Goal: Task Accomplishment & Management: Complete application form

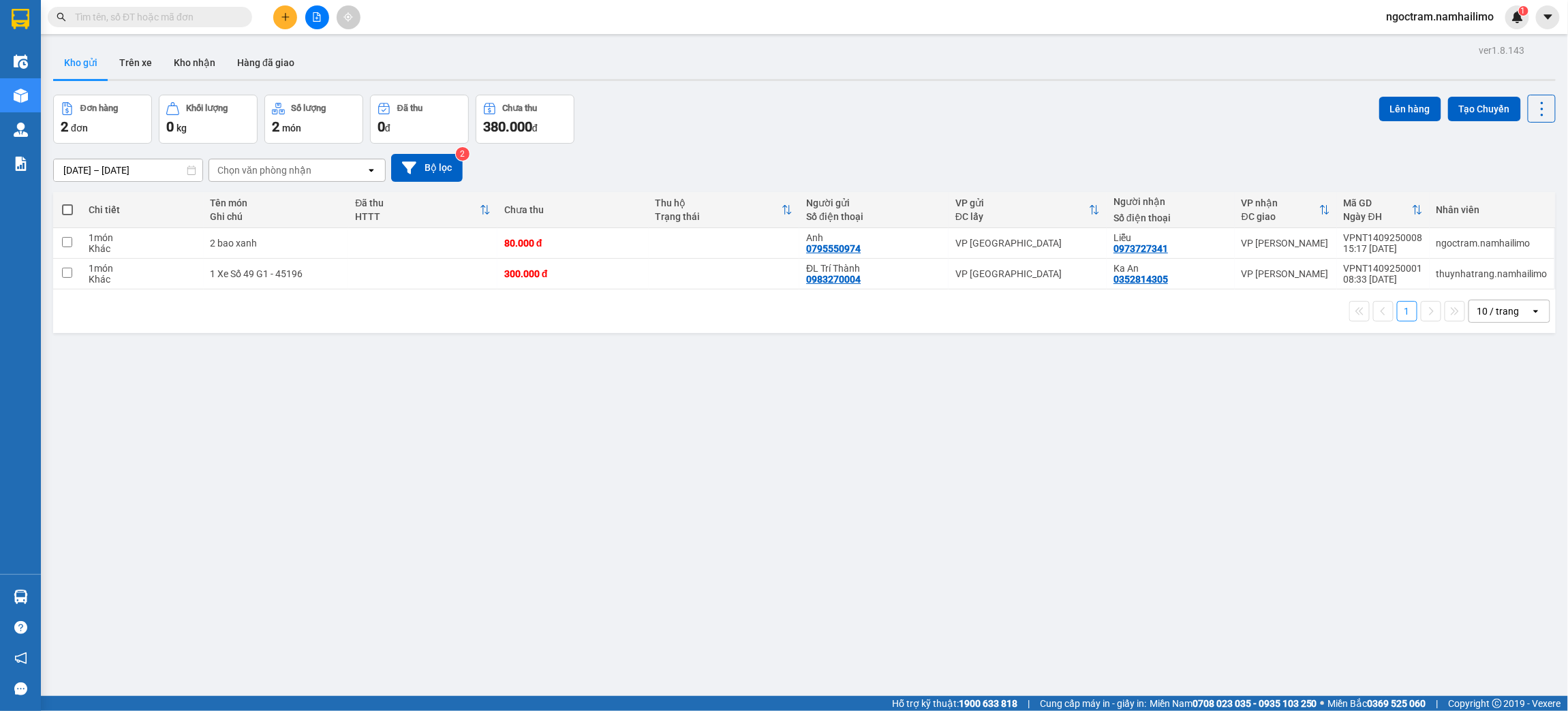
click at [212, 16] on input "text" at bounding box center [156, 17] width 161 height 15
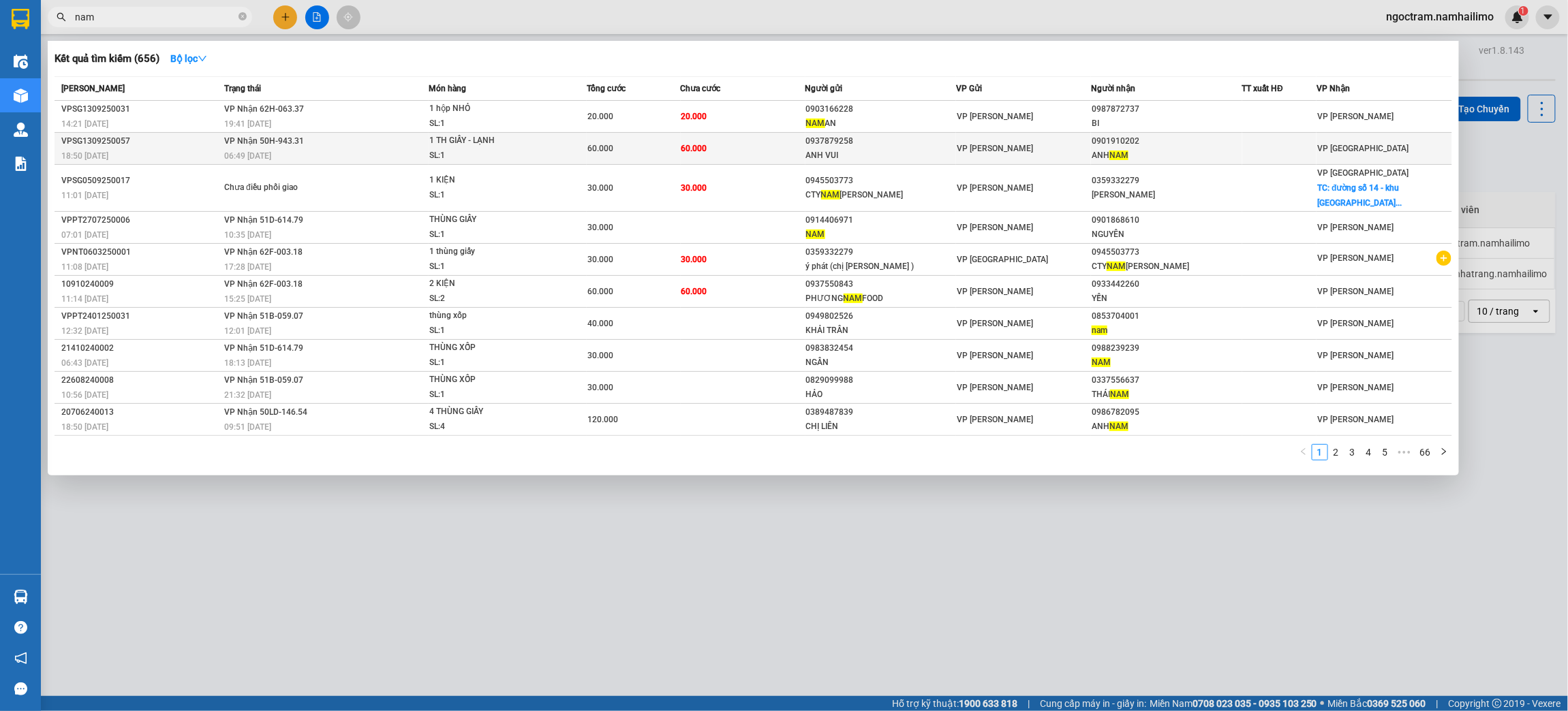
type input "nam"
click at [1033, 159] on td "VP [PERSON_NAME]" at bounding box center [1023, 149] width 135 height 32
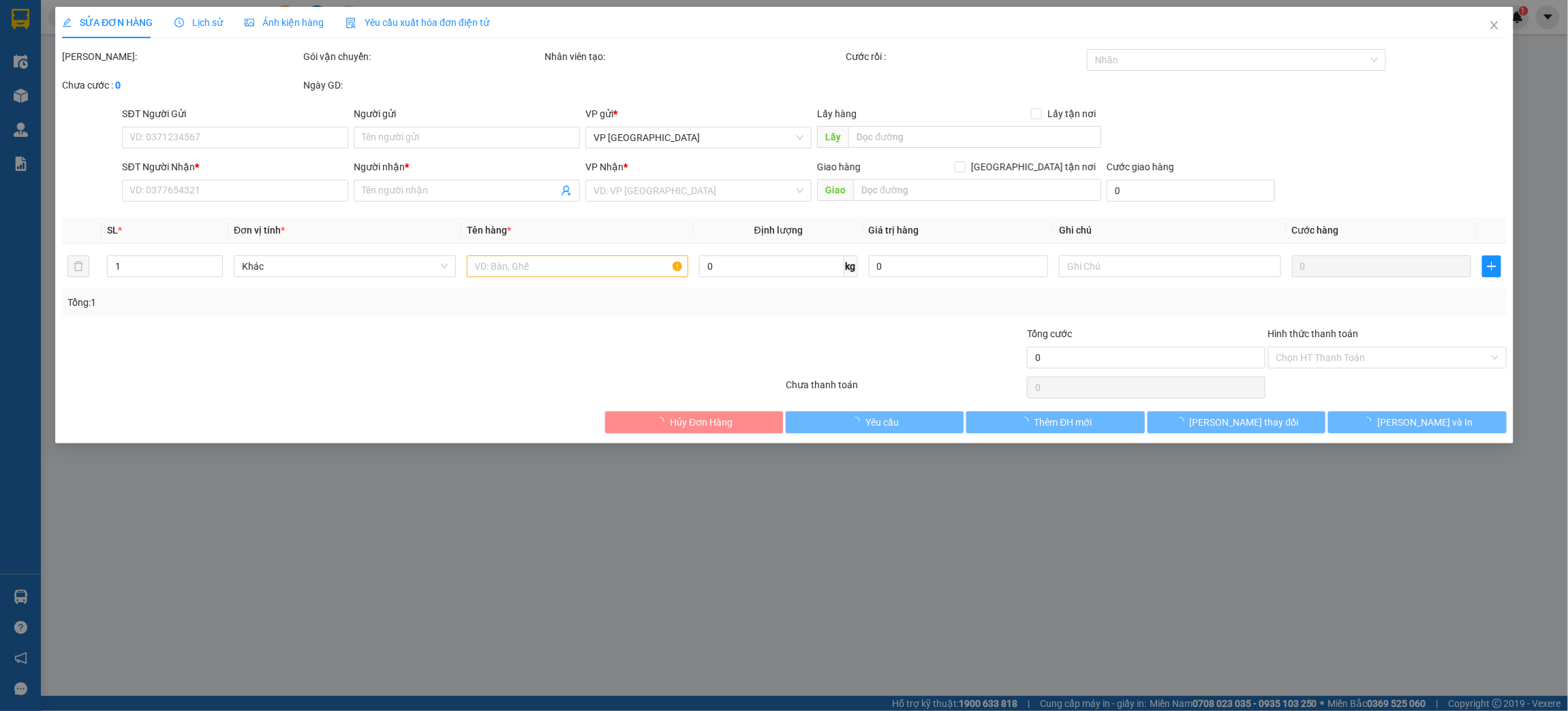
type input "0937879258"
type input "ANH VUI"
type input "0901910202"
type input "ANH NAM"
type input "60.000"
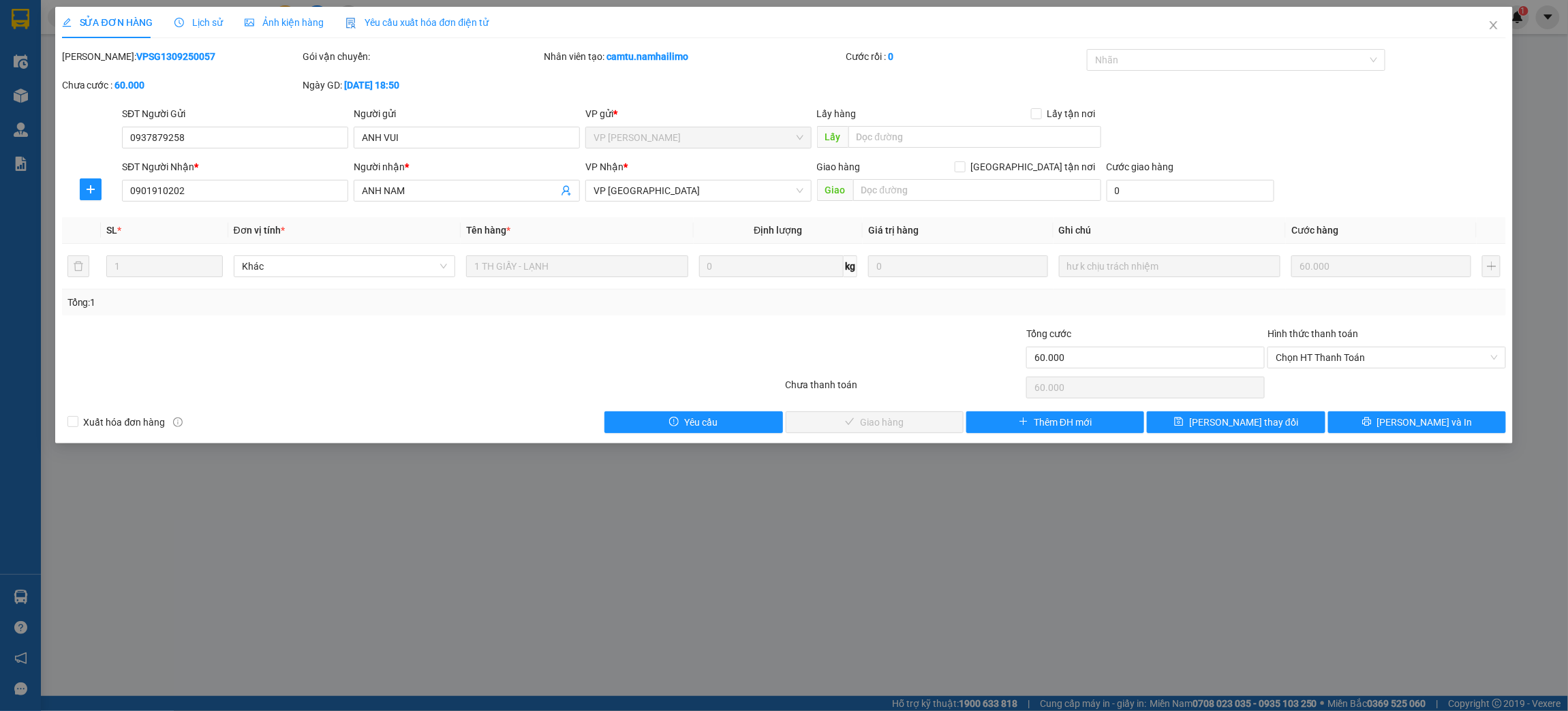
click at [1416, 345] on div "Hình thức thanh toán" at bounding box center [1386, 336] width 238 height 20
click at [1412, 353] on span "Chọn HT Thanh Toán" at bounding box center [1386, 357] width 222 height 20
click at [1409, 386] on div "Tại văn phòng" at bounding box center [1386, 384] width 222 height 15
type input "0"
click at [899, 422] on span "[PERSON_NAME] và Giao hàng" at bounding box center [882, 422] width 131 height 15
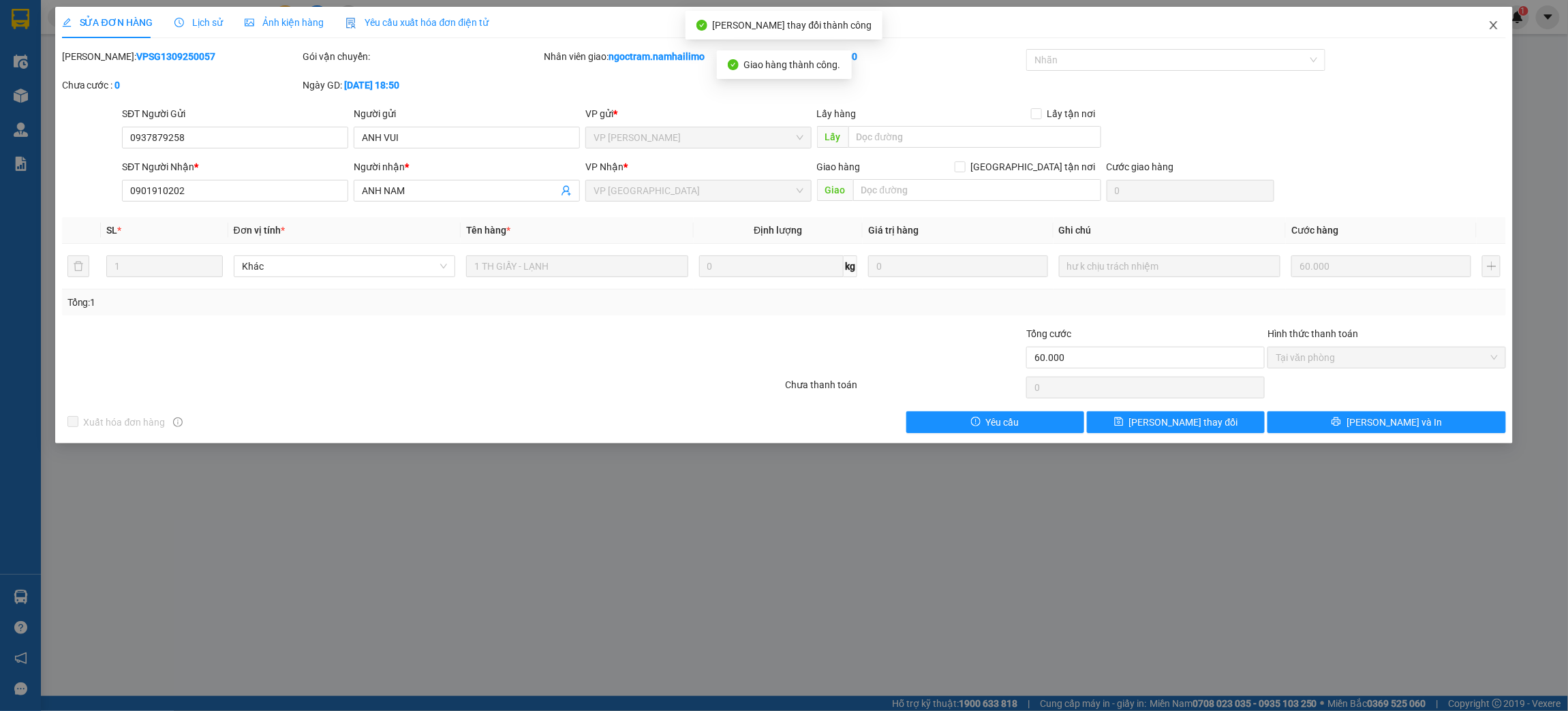
click at [1497, 21] on icon "close" at bounding box center [1494, 25] width 11 height 11
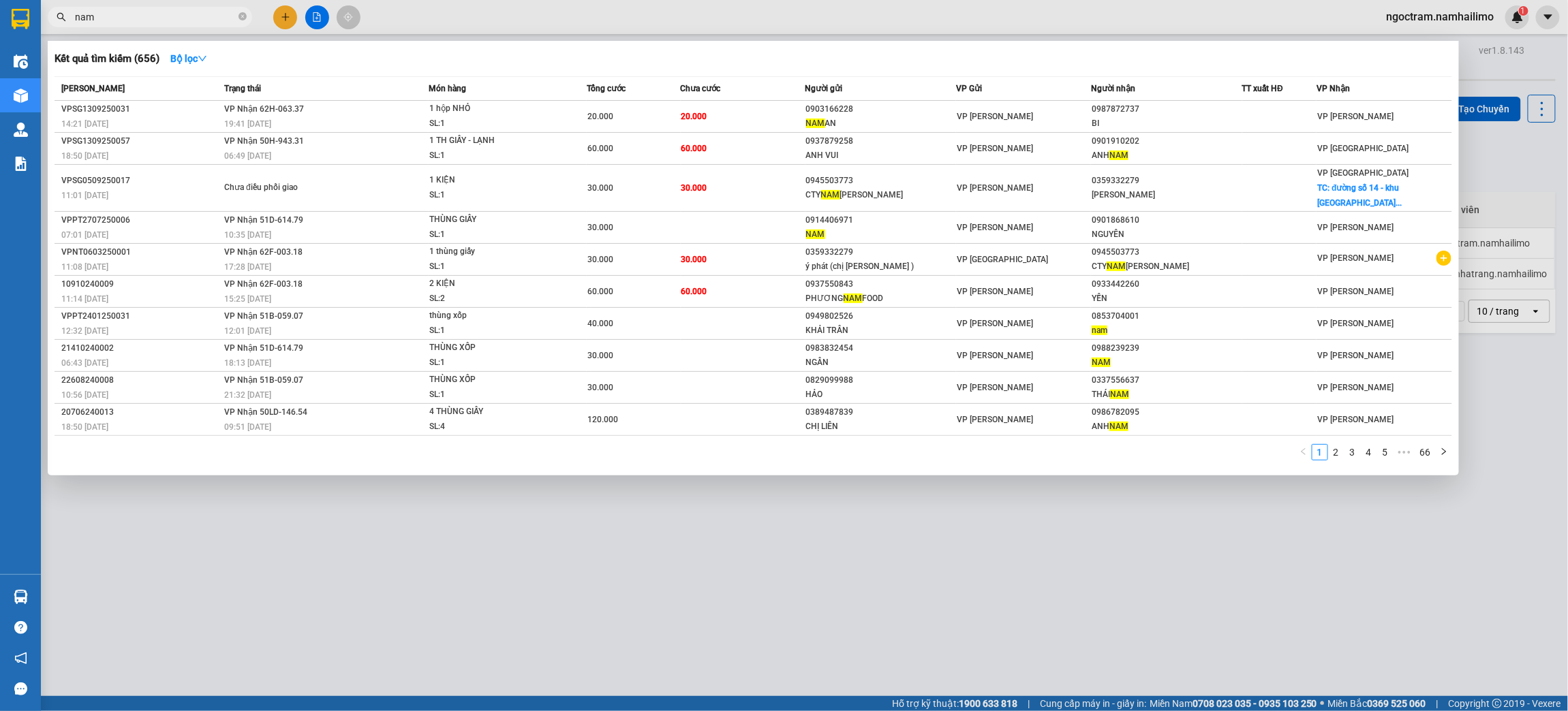
click at [192, 25] on span "nam" at bounding box center [150, 17] width 205 height 20
click at [243, 16] on icon "close-circle" at bounding box center [242, 16] width 8 height 8
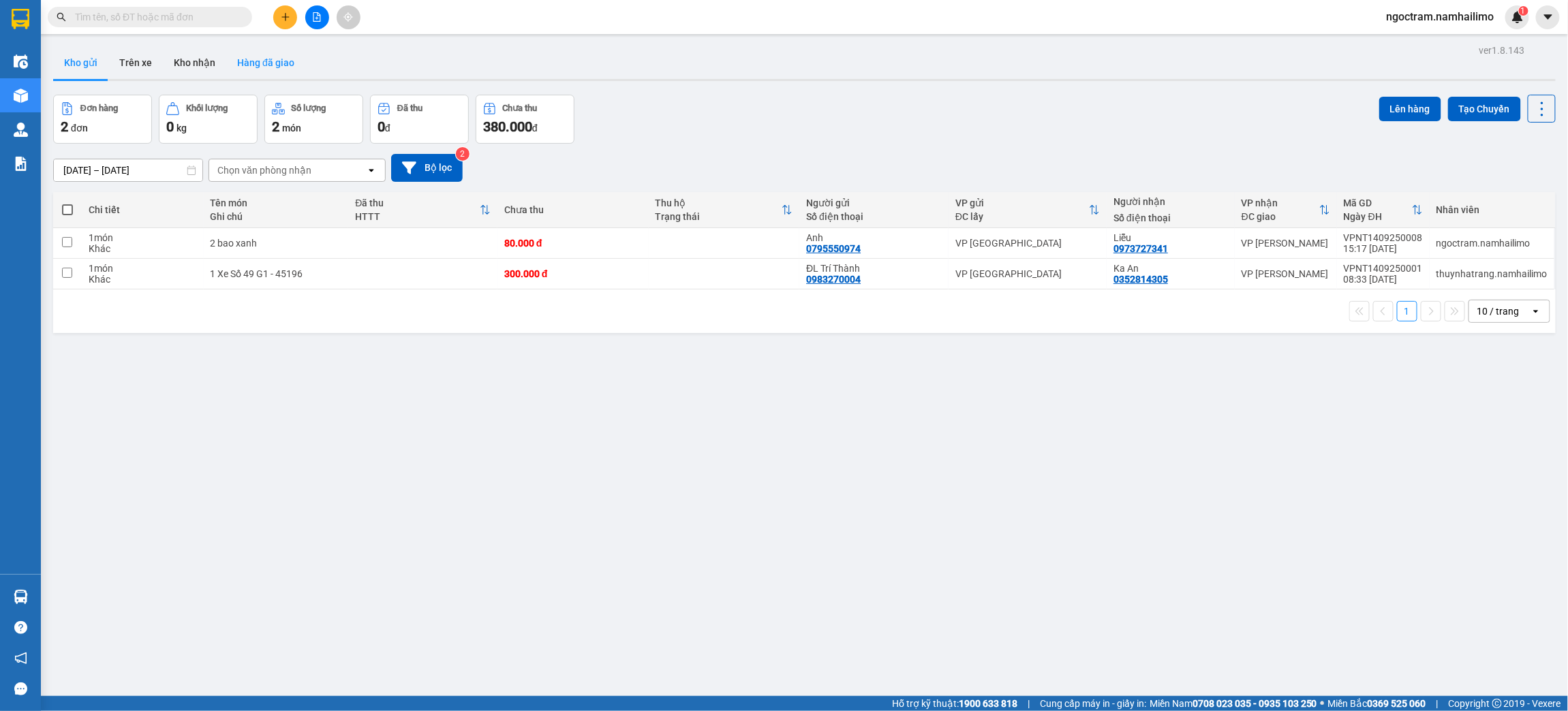
click at [266, 58] on button "Hàng đã giao" at bounding box center [265, 62] width 79 height 33
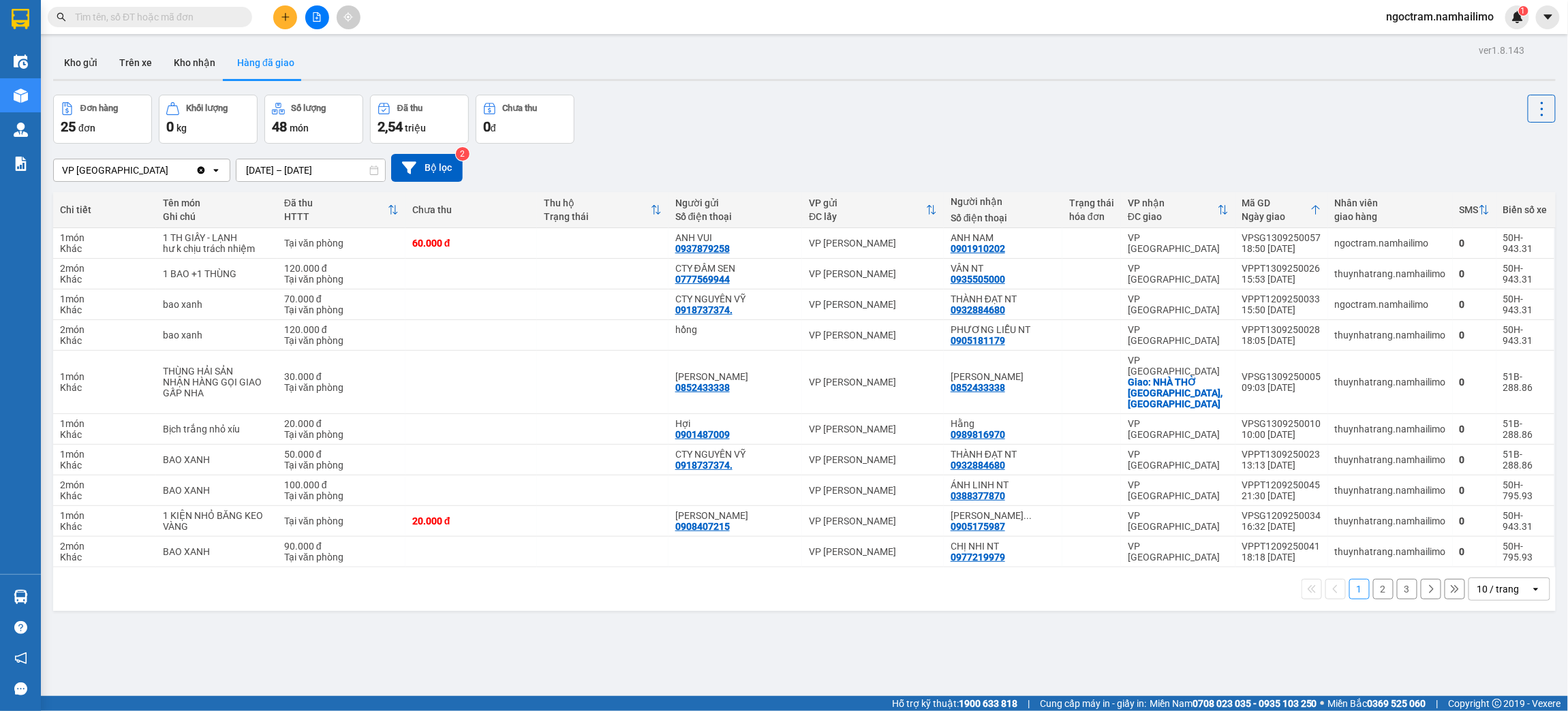
click at [1373, 579] on button "2" at bounding box center [1383, 589] width 20 height 20
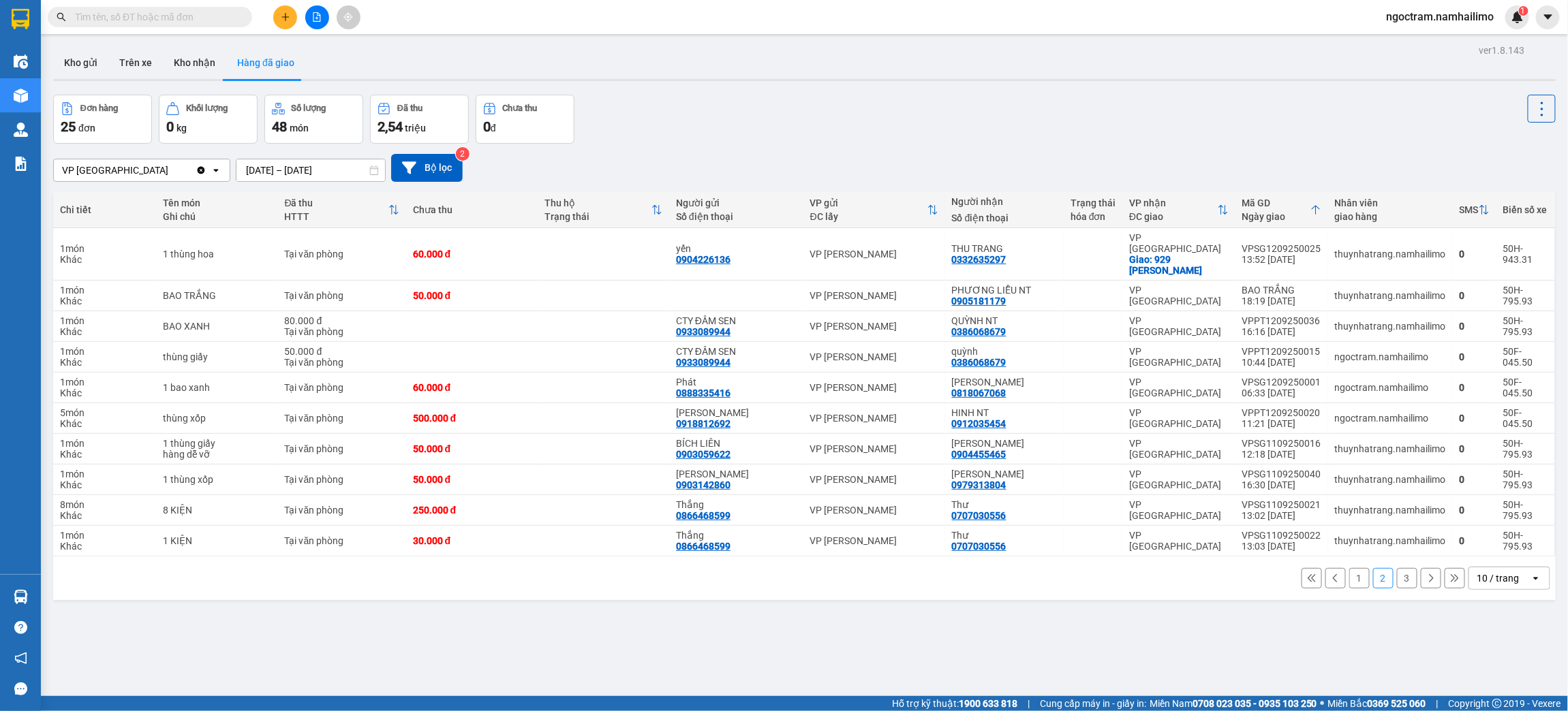
click at [1396, 570] on button "3" at bounding box center [1406, 578] width 20 height 20
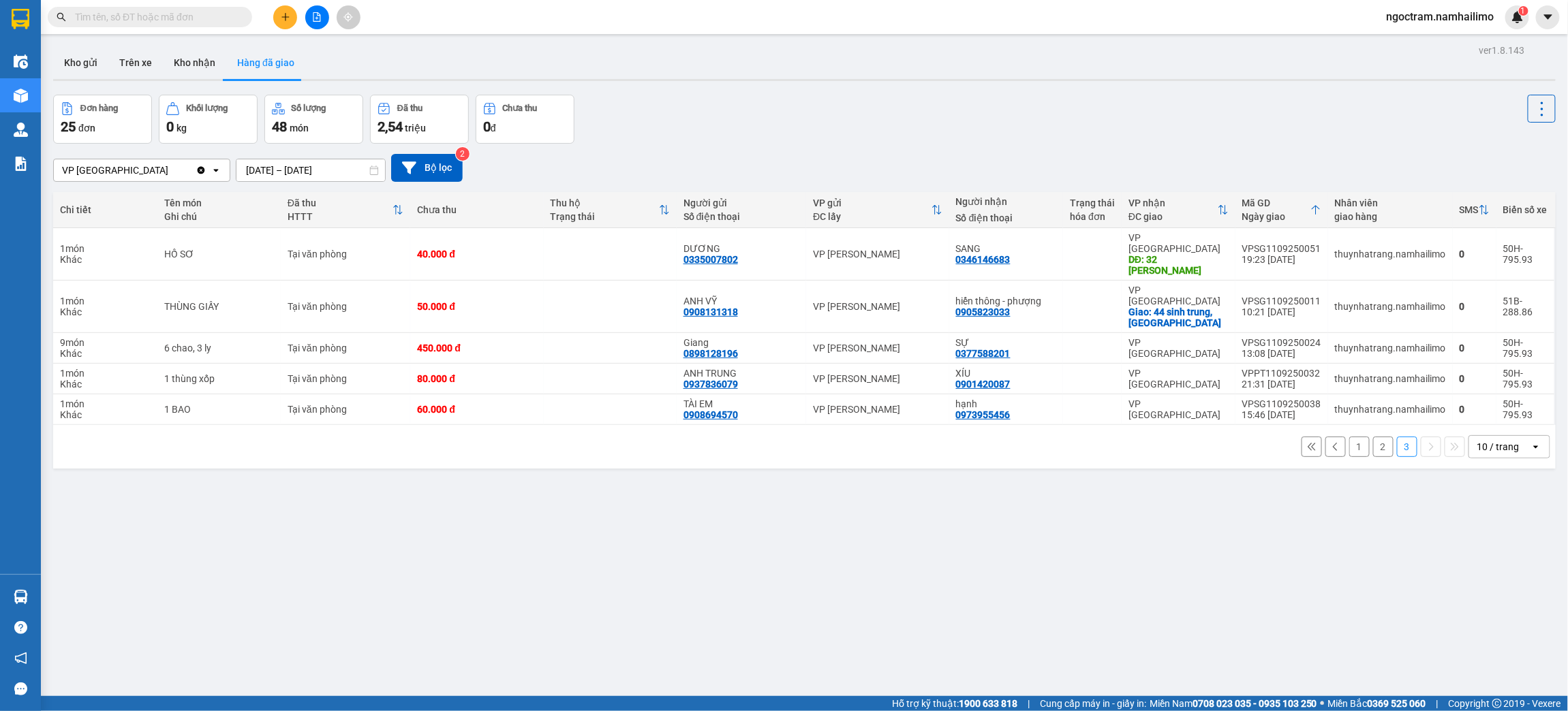
click at [1349, 437] on button "1" at bounding box center [1359, 446] width 20 height 20
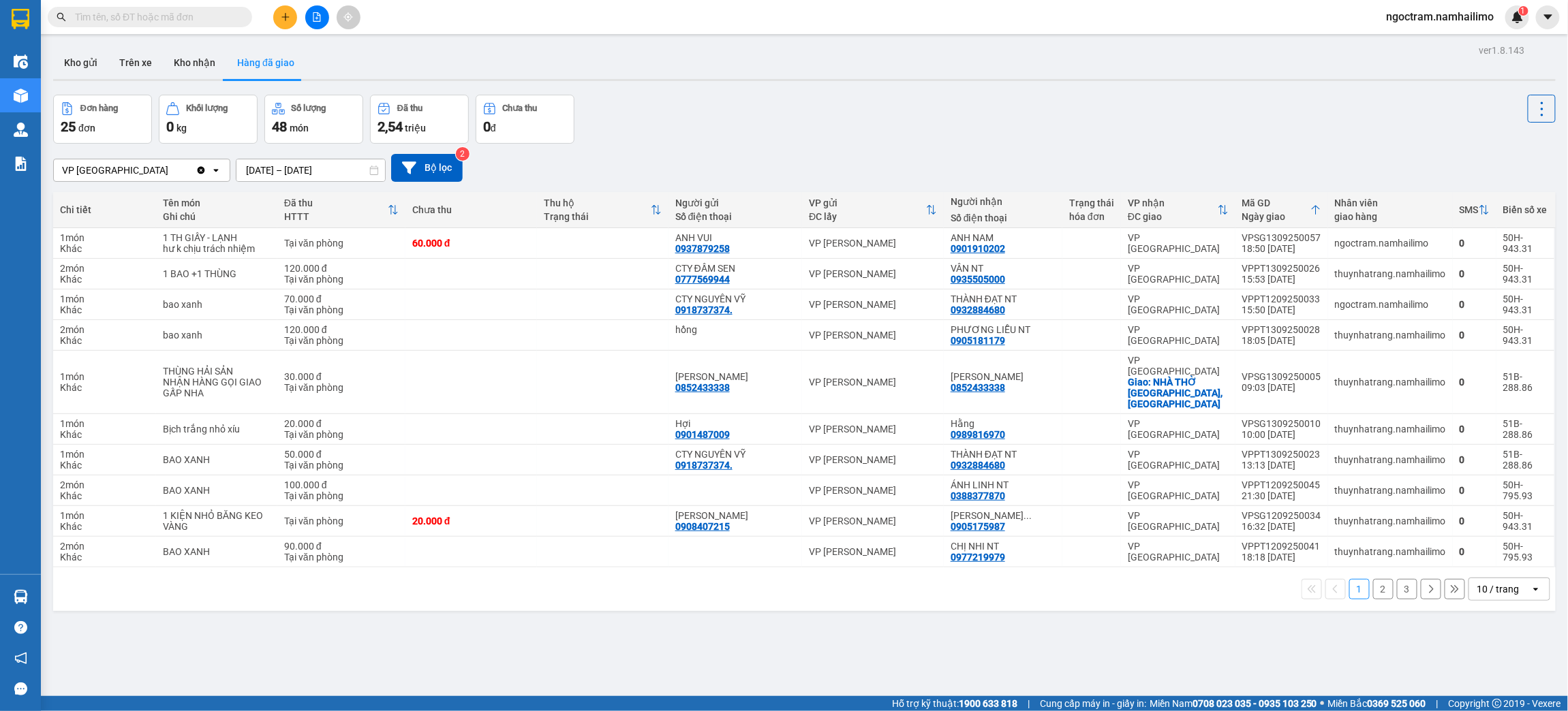
click at [1373, 579] on button "2" at bounding box center [1383, 589] width 20 height 20
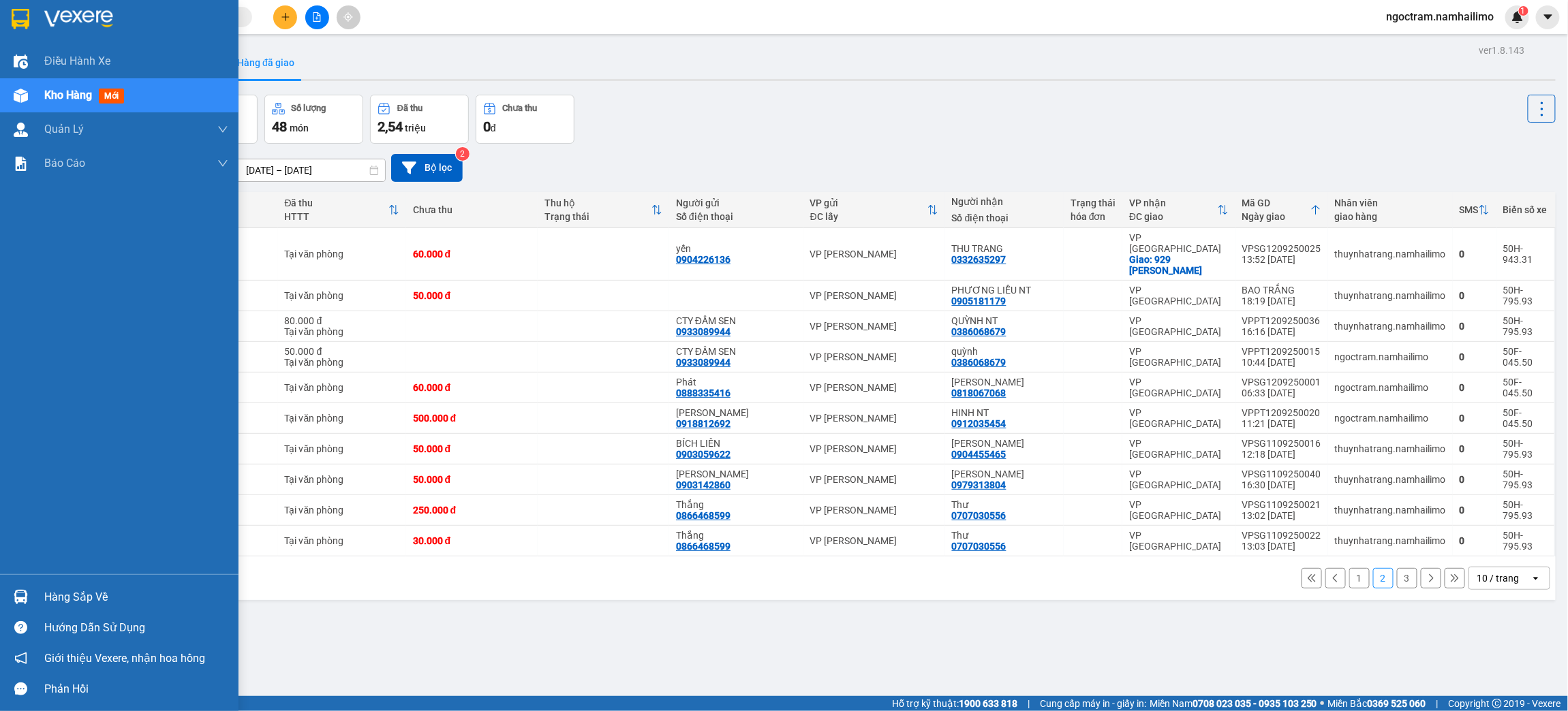
drag, startPoint x: 20, startPoint y: 587, endPoint x: 40, endPoint y: 593, distance: 20.9
click at [23, 587] on div at bounding box center [20, 597] width 24 height 24
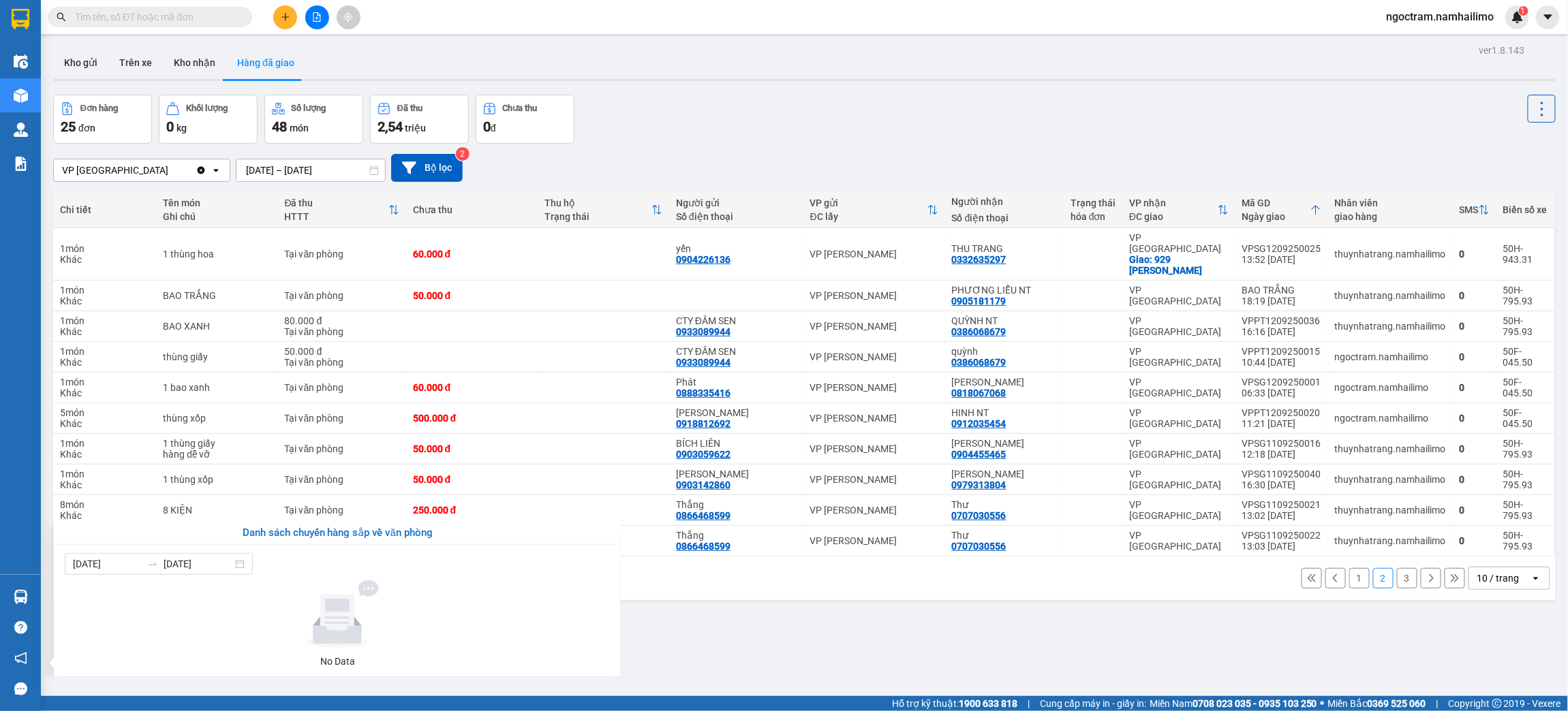
click at [979, 639] on section "Kết quả tìm kiếm ( 656 ) Bộ lọc Mã ĐH Trạng thái Món hàng Tổng cước Chưa cước N…" at bounding box center [784, 355] width 1568 height 711
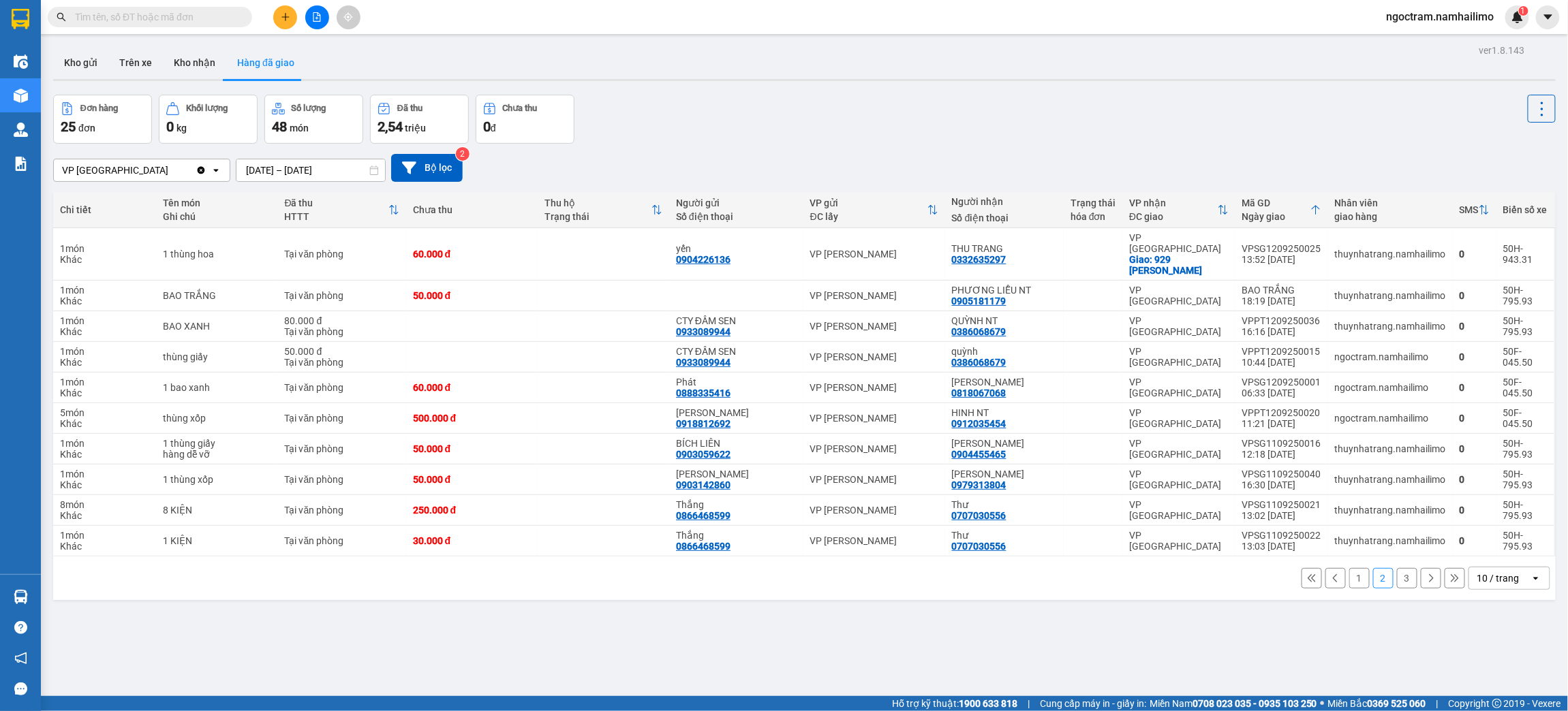
click at [1396, 568] on button "3" at bounding box center [1406, 578] width 20 height 20
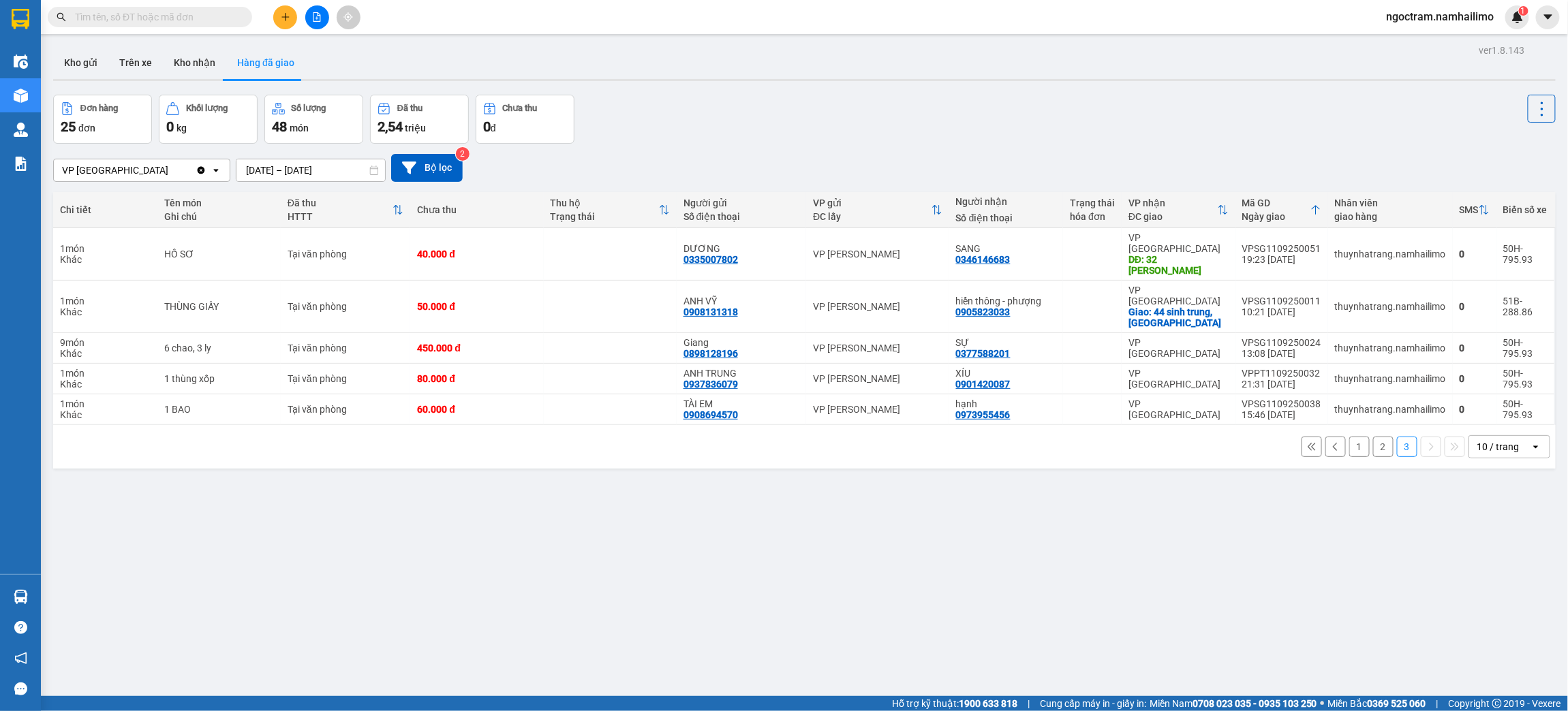
click at [238, 17] on span at bounding box center [242, 17] width 8 height 15
click at [225, 25] on span at bounding box center [150, 17] width 205 height 20
click at [228, 17] on input "text" at bounding box center [156, 17] width 161 height 15
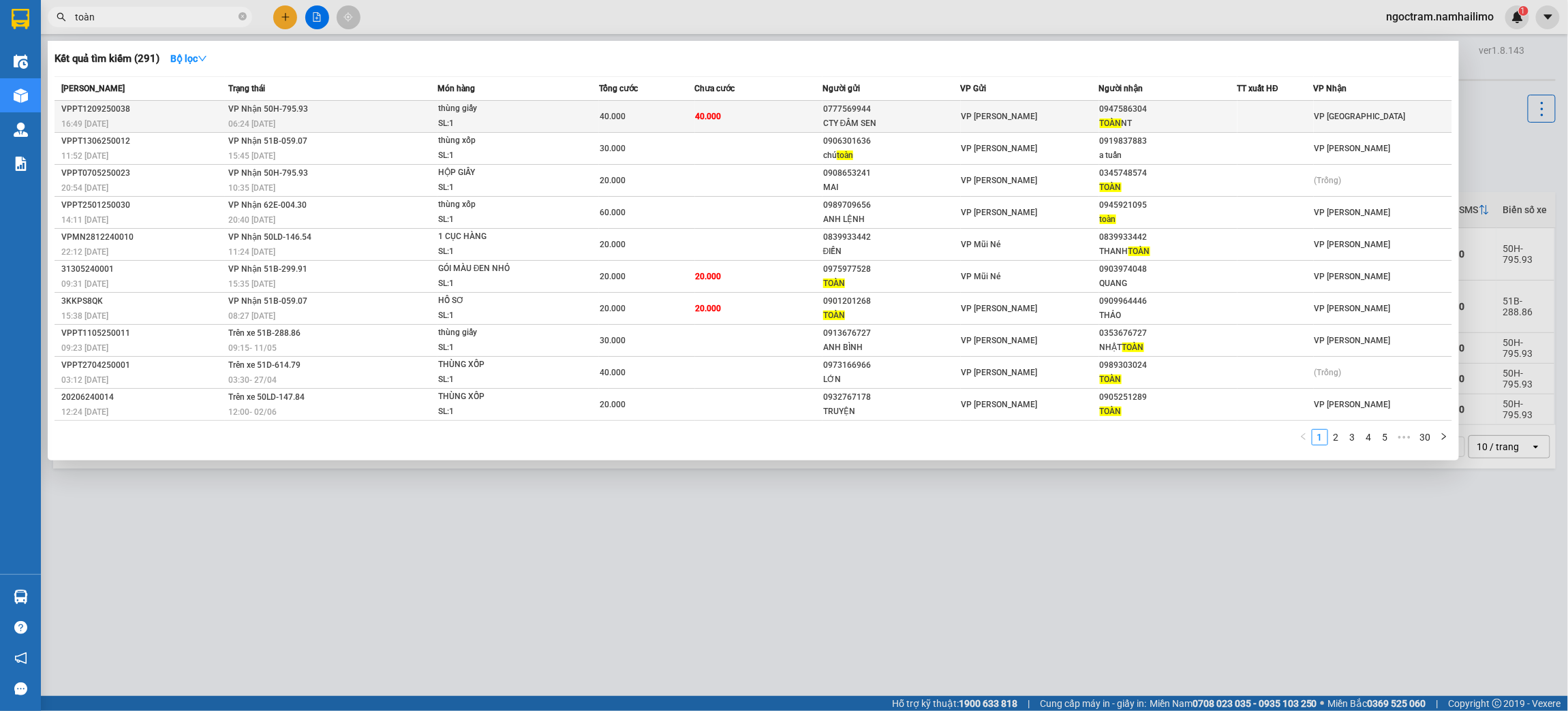
type input "toàn"
click at [1324, 112] on span "VP [GEOGRAPHIC_DATA]" at bounding box center [1359, 116] width 91 height 10
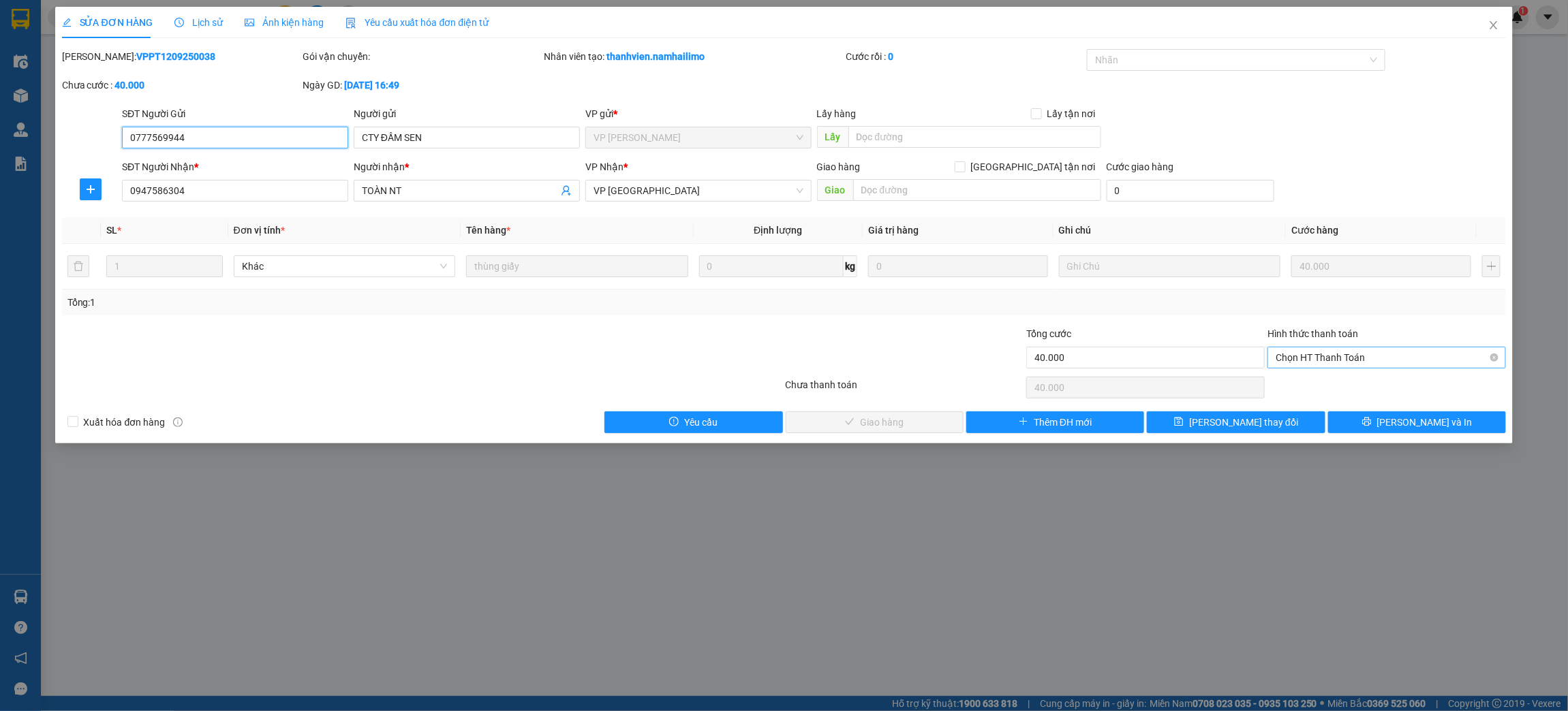
click at [1359, 359] on span "Chọn HT Thanh Toán" at bounding box center [1386, 357] width 222 height 20
click at [1352, 377] on div "Tại văn phòng" at bounding box center [1386, 384] width 222 height 15
type input "0"
click at [869, 421] on span "[PERSON_NAME] và Giao hàng" at bounding box center [882, 422] width 131 height 15
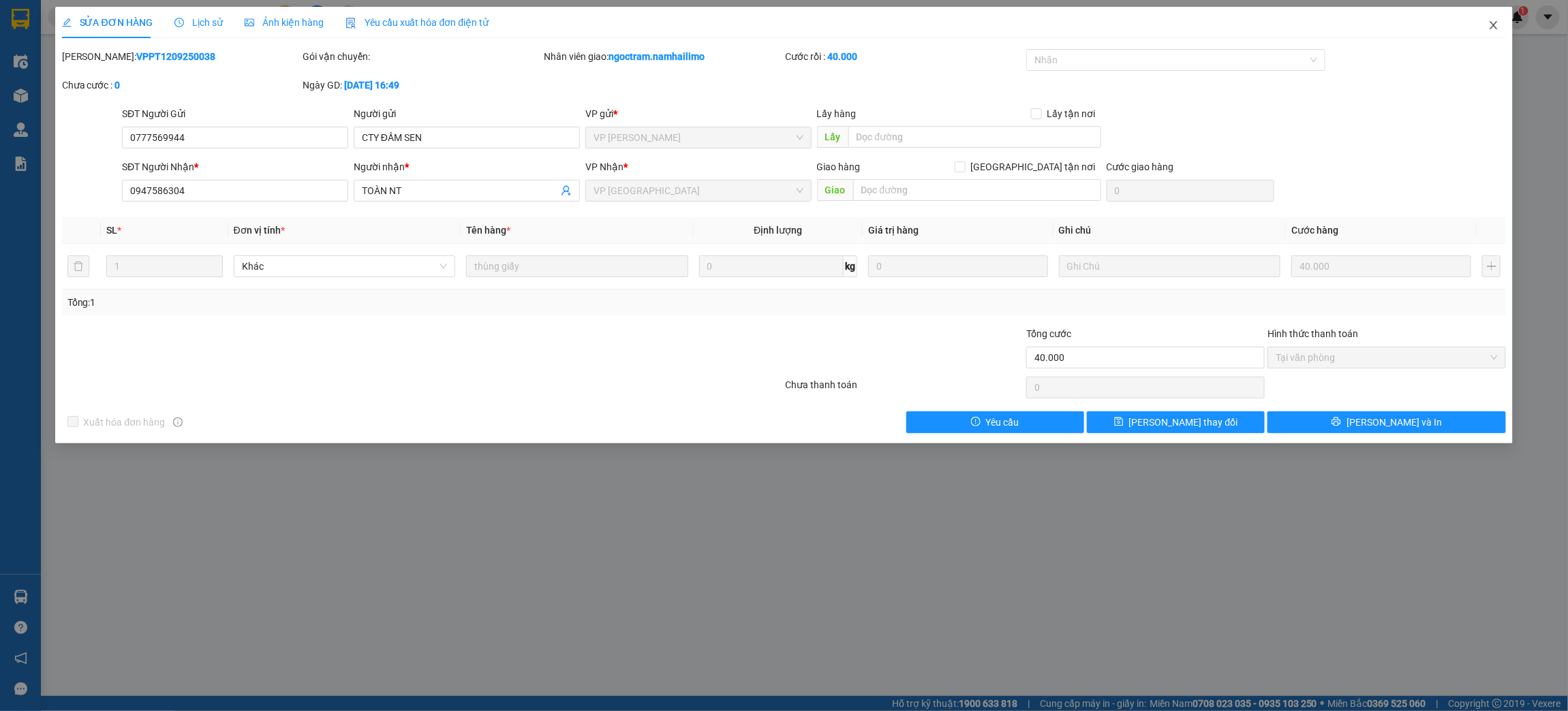
click at [1494, 22] on icon "close" at bounding box center [1494, 25] width 11 height 11
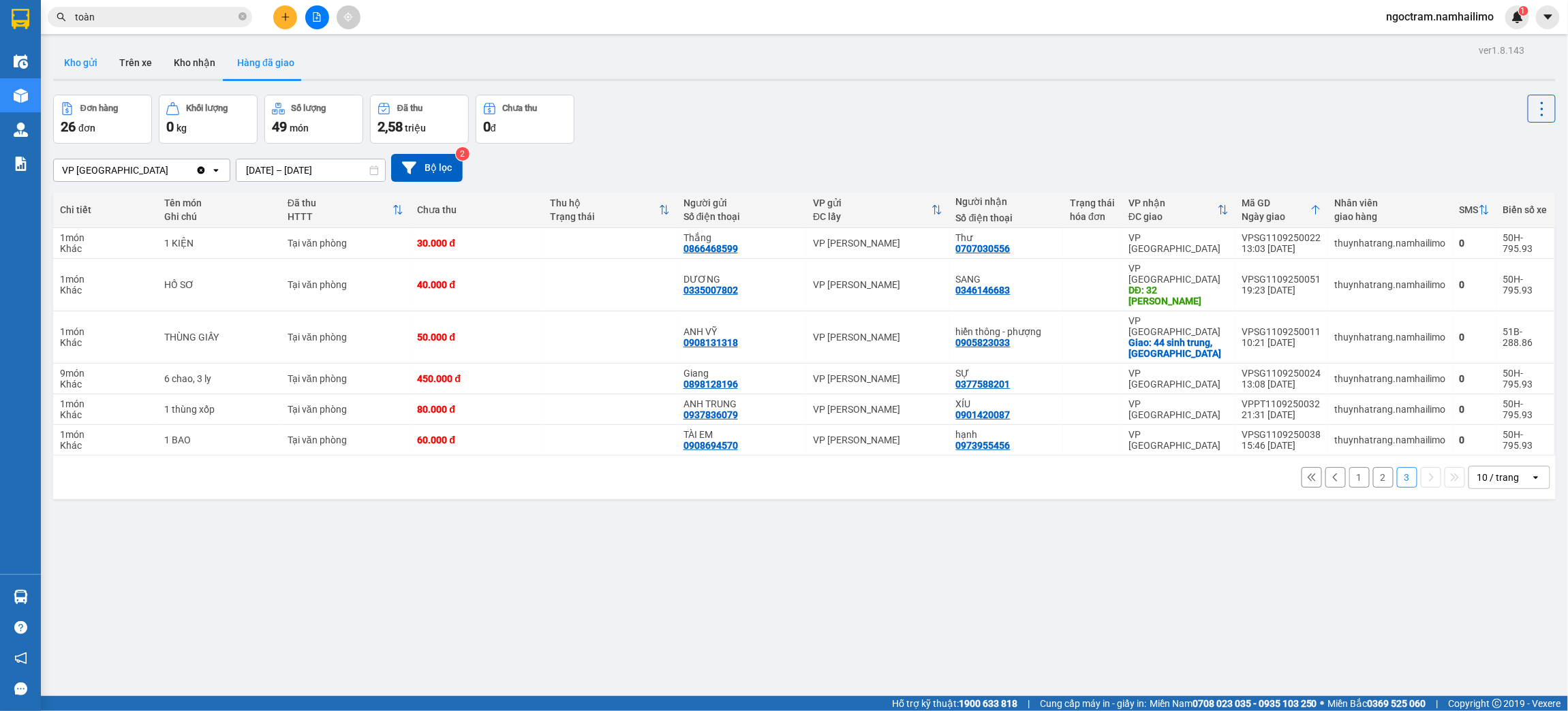
click at [86, 53] on button "Kho gửi" at bounding box center [81, 62] width 55 height 33
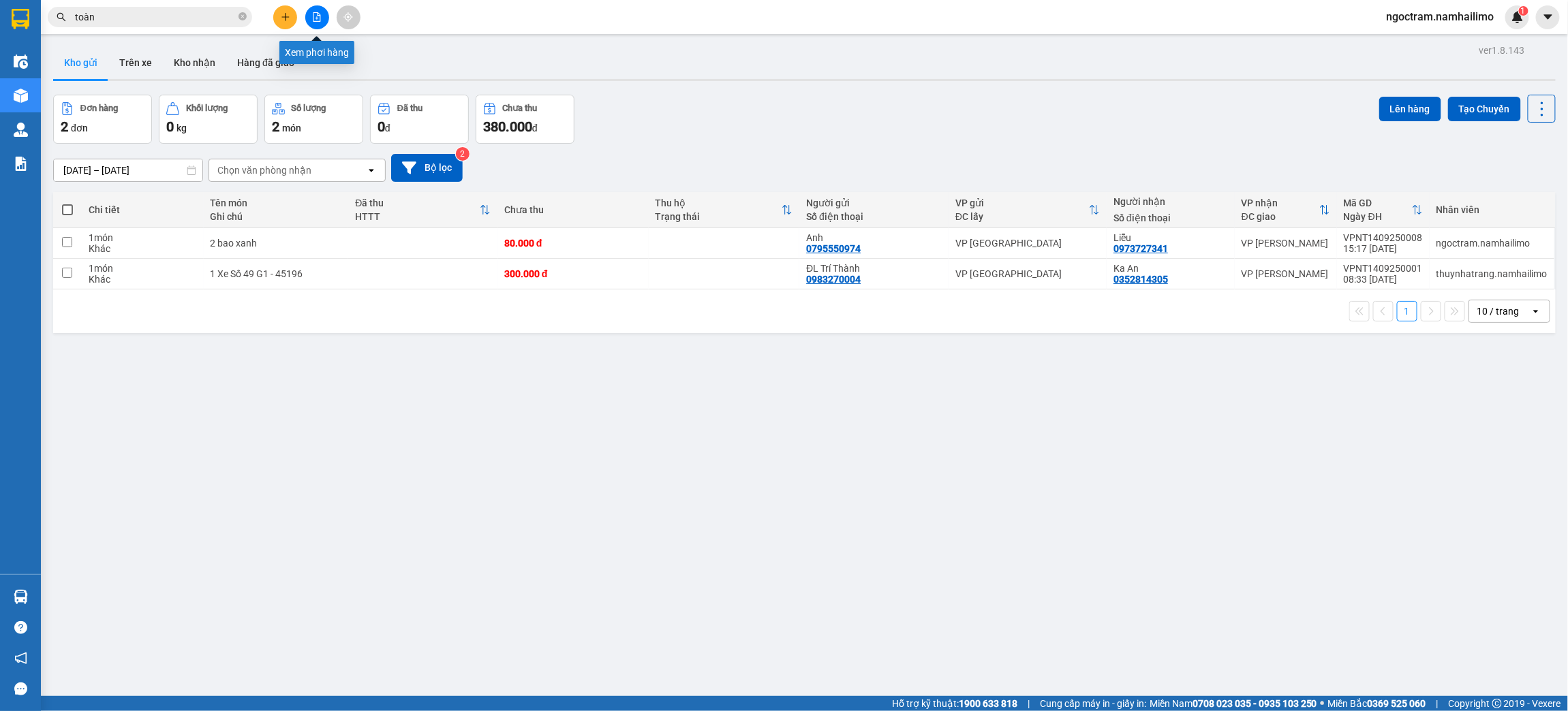
click at [324, 18] on button at bounding box center [317, 17] width 24 height 24
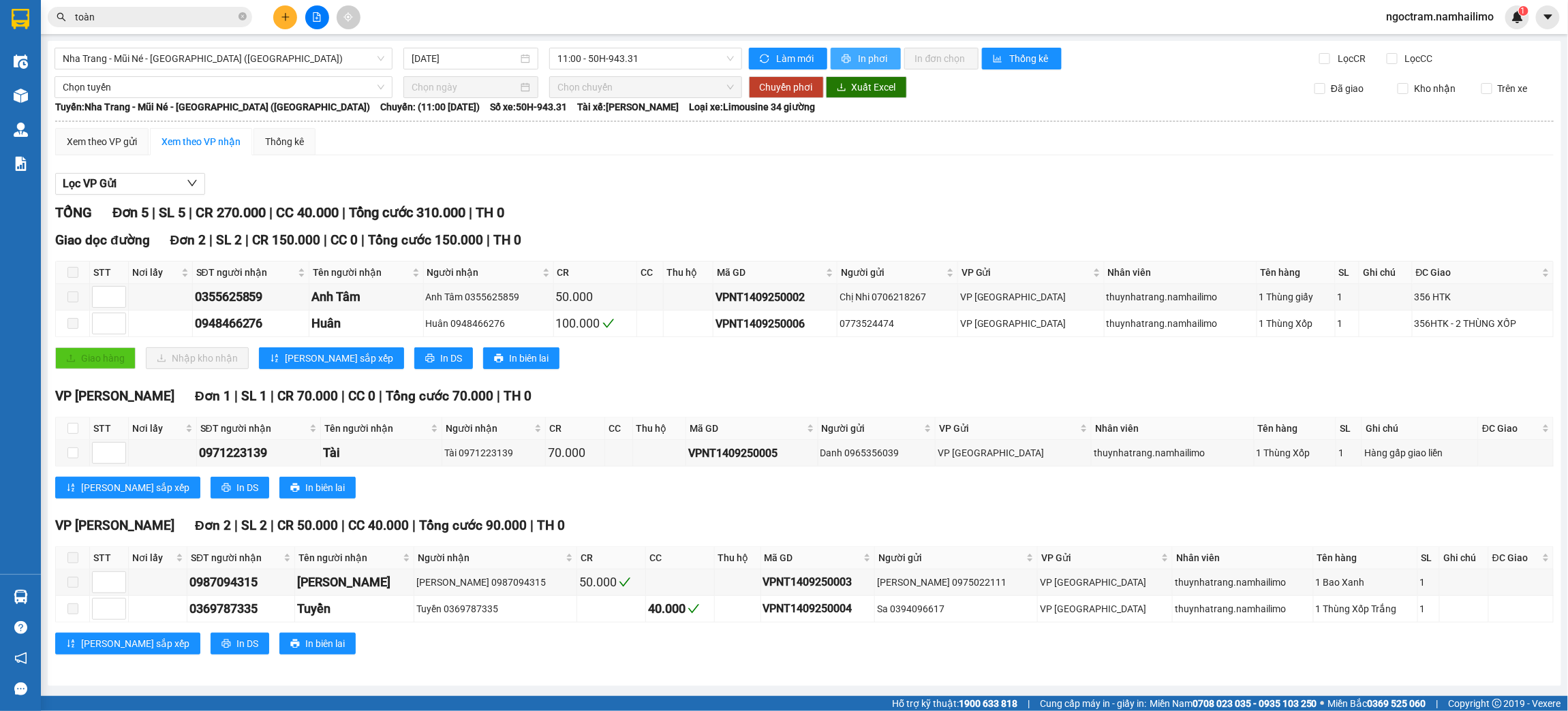
click at [853, 55] on button "In phơi" at bounding box center [865, 58] width 70 height 22
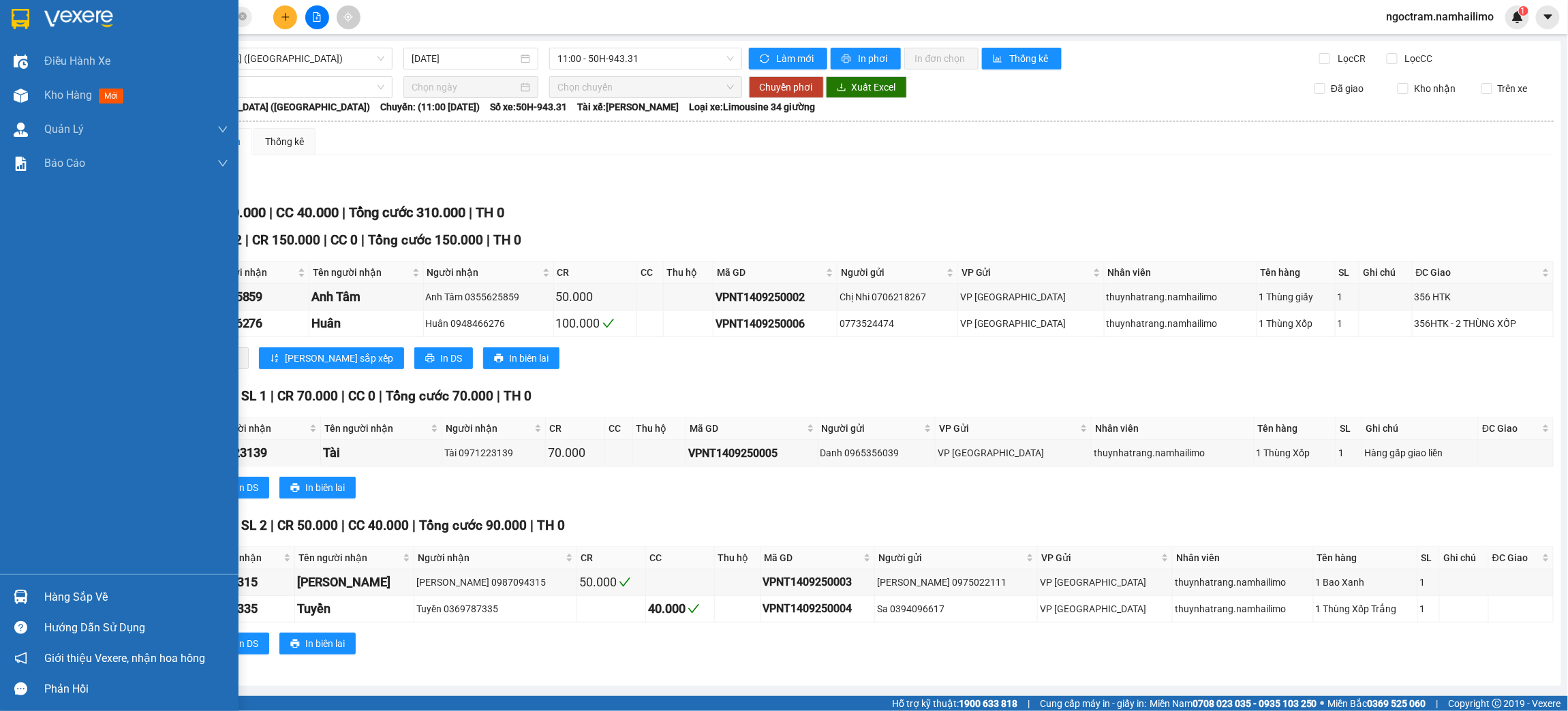
click at [53, 19] on img at bounding box center [79, 19] width 69 height 20
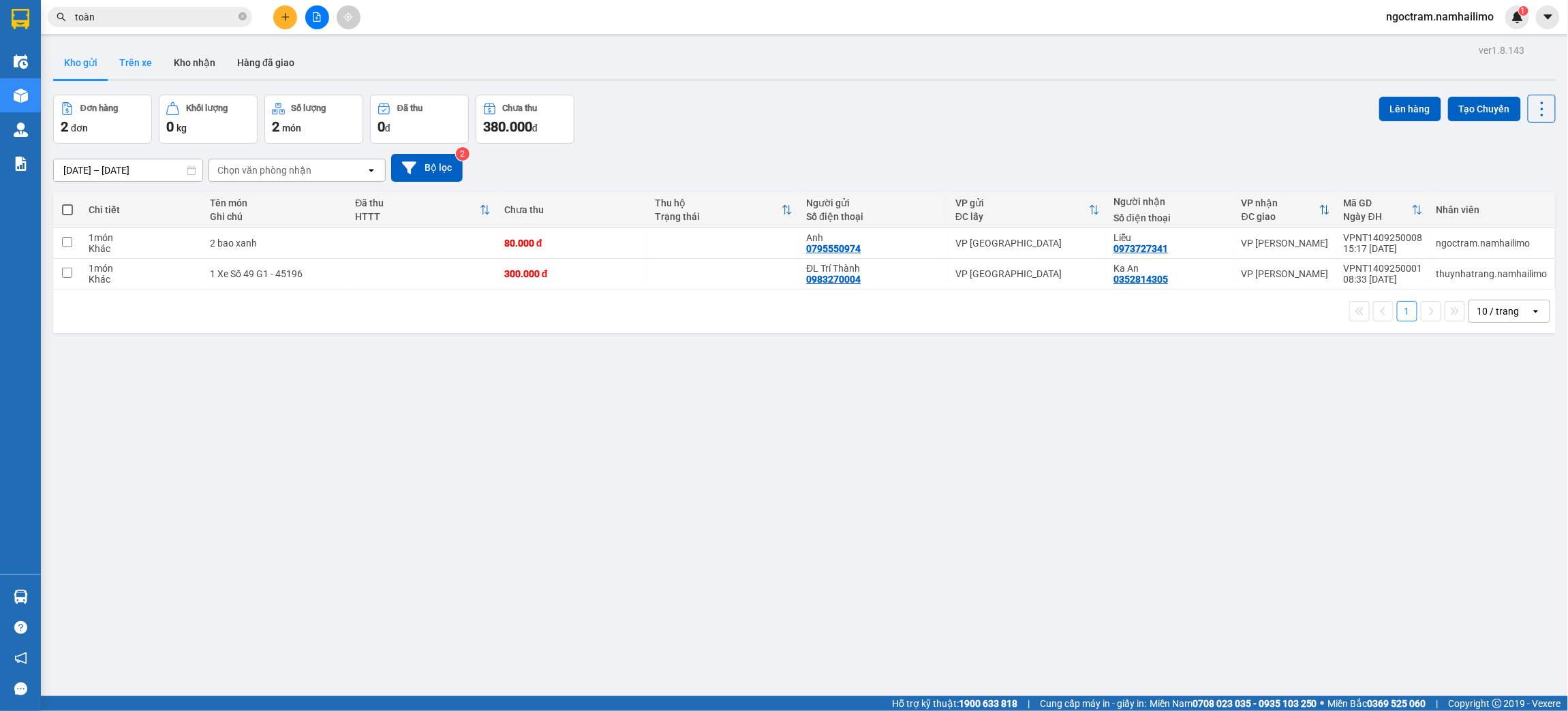
click at [135, 57] on button "Trên xe" at bounding box center [135, 62] width 55 height 33
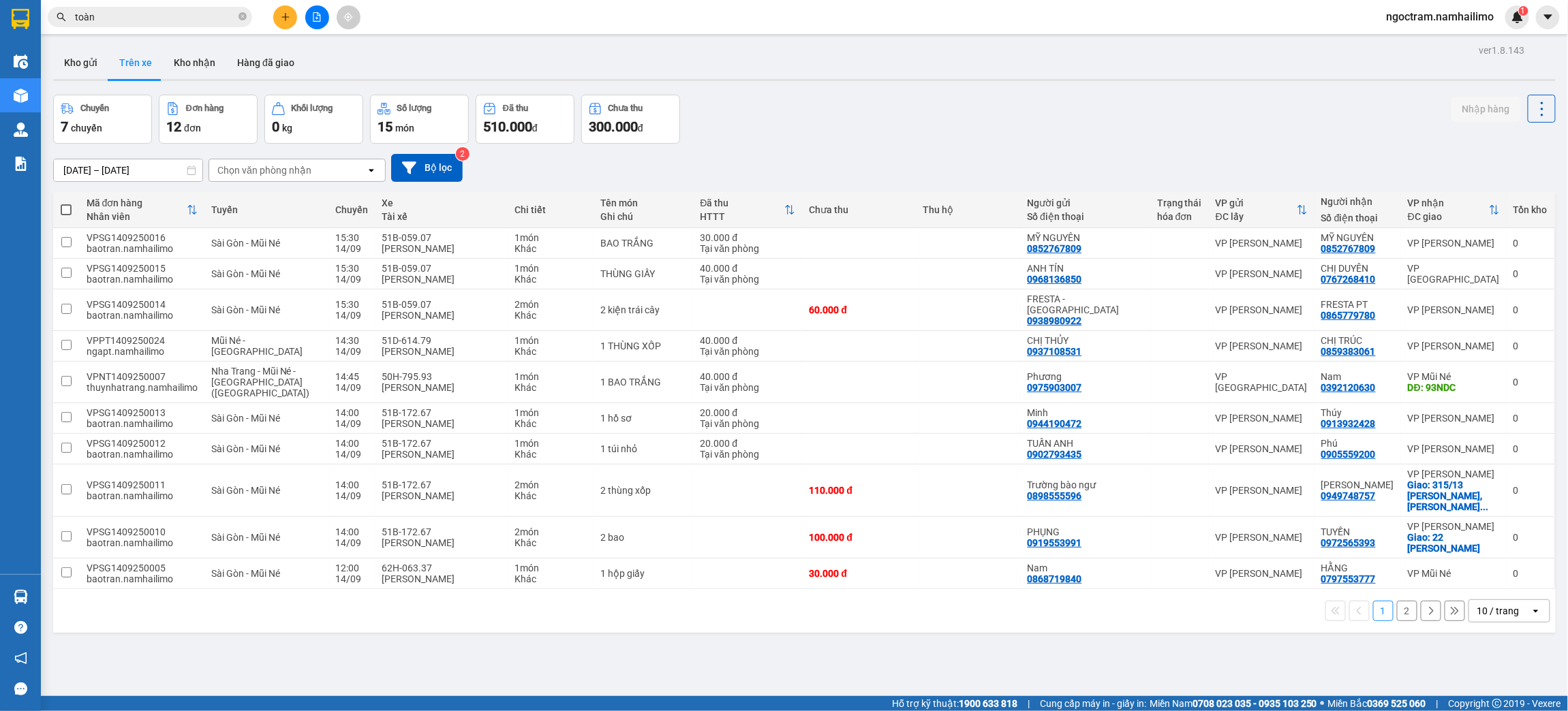
click at [1396, 601] on button "2" at bounding box center [1406, 611] width 20 height 20
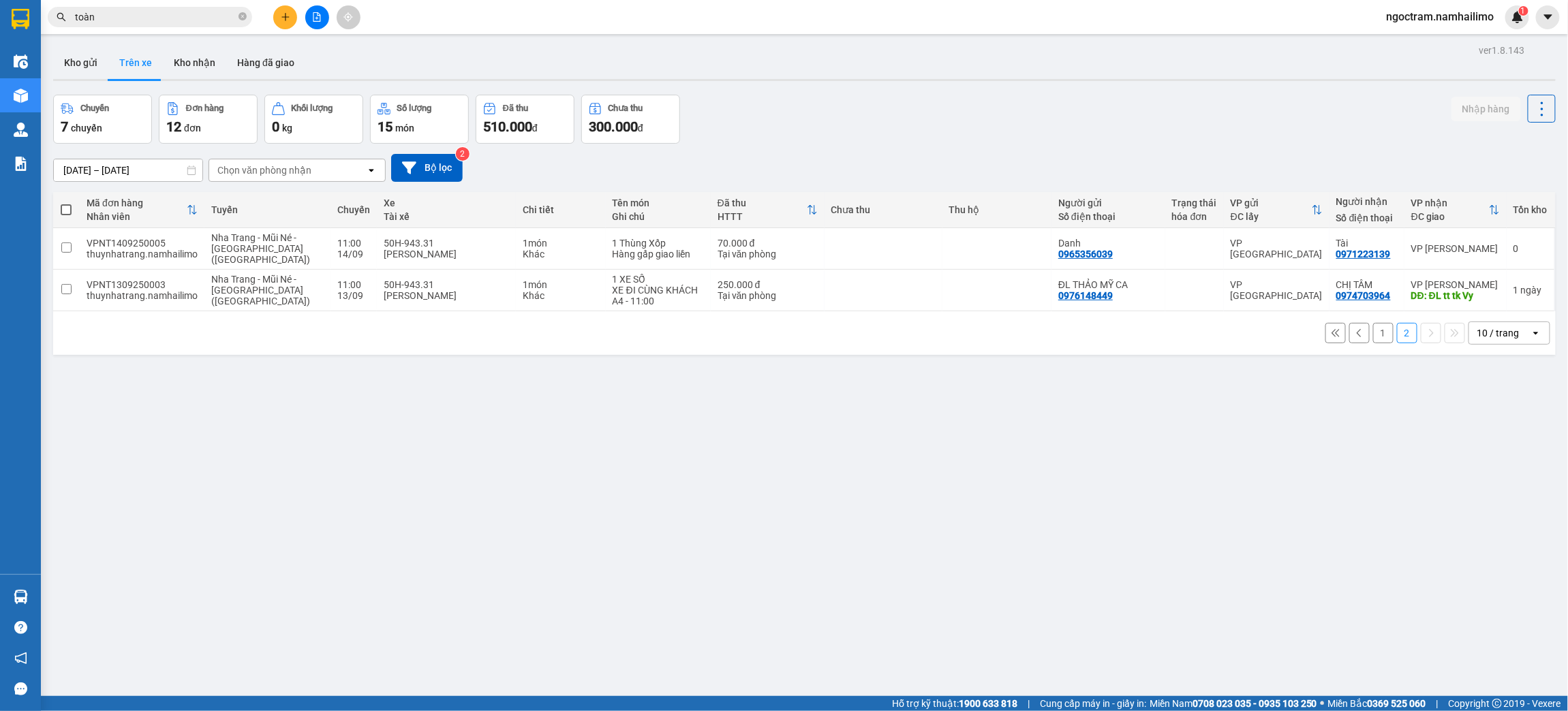
click at [1373, 328] on button "1" at bounding box center [1383, 333] width 20 height 20
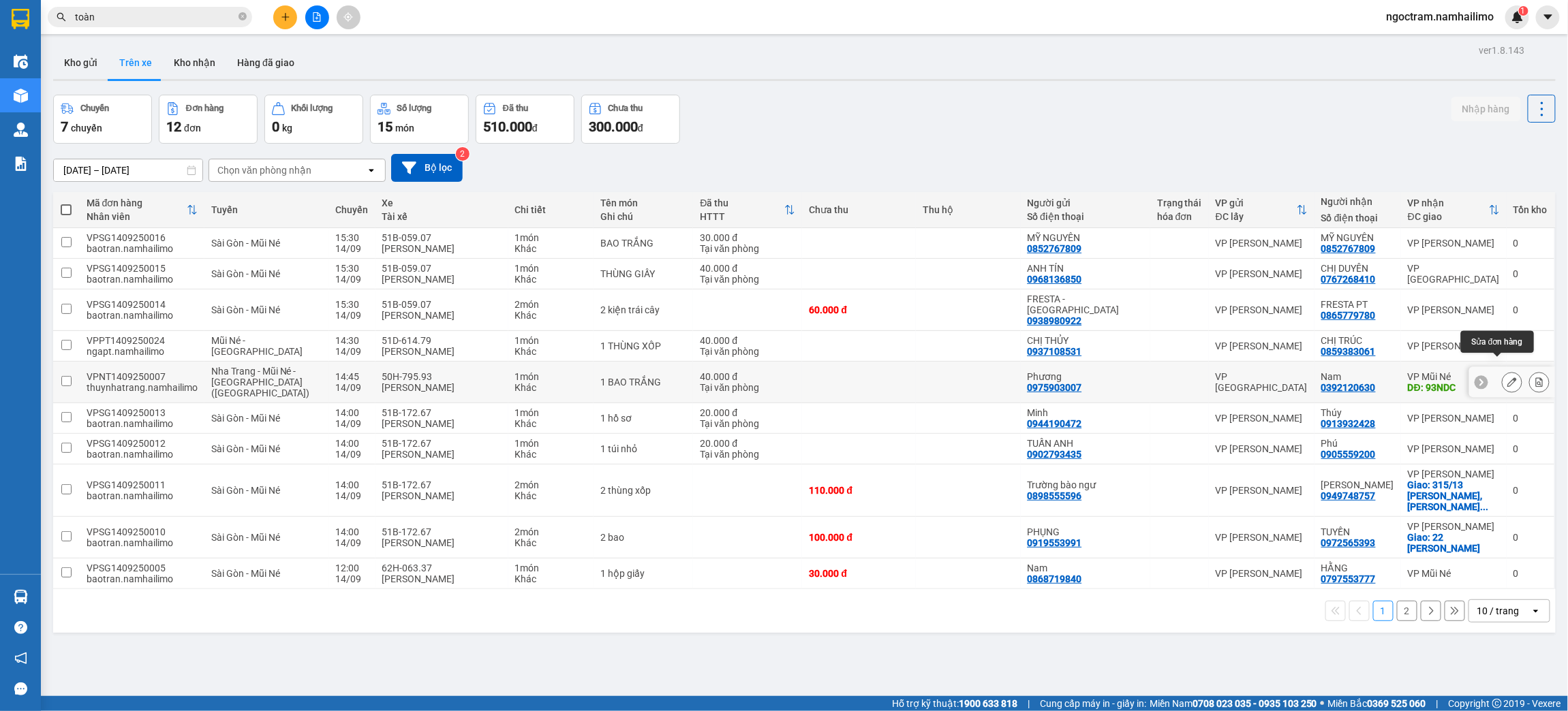
click at [1502, 371] on button at bounding box center [1512, 383] width 19 height 24
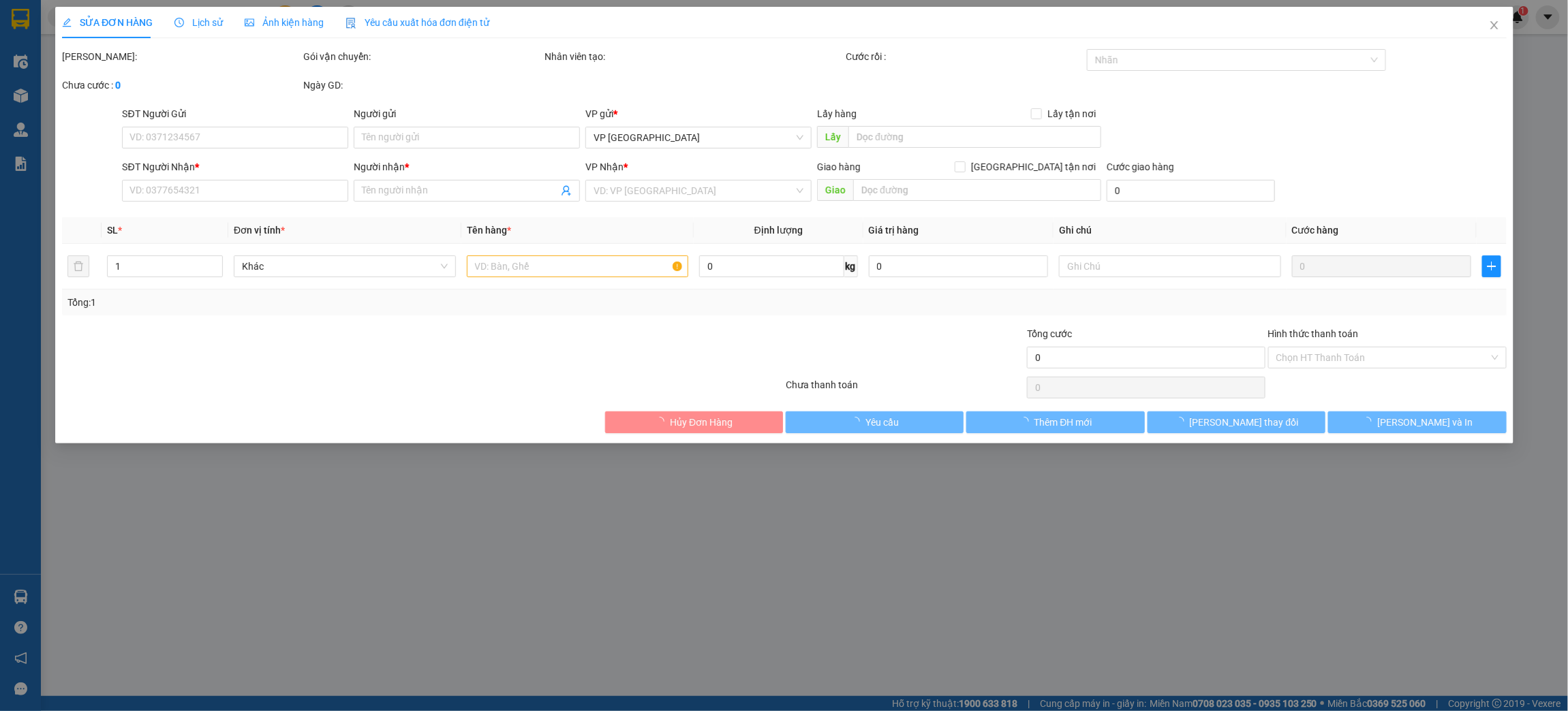
type input "0975903007"
type input "Phương"
type input "0392120630"
type input "Nam"
type input "93NDC"
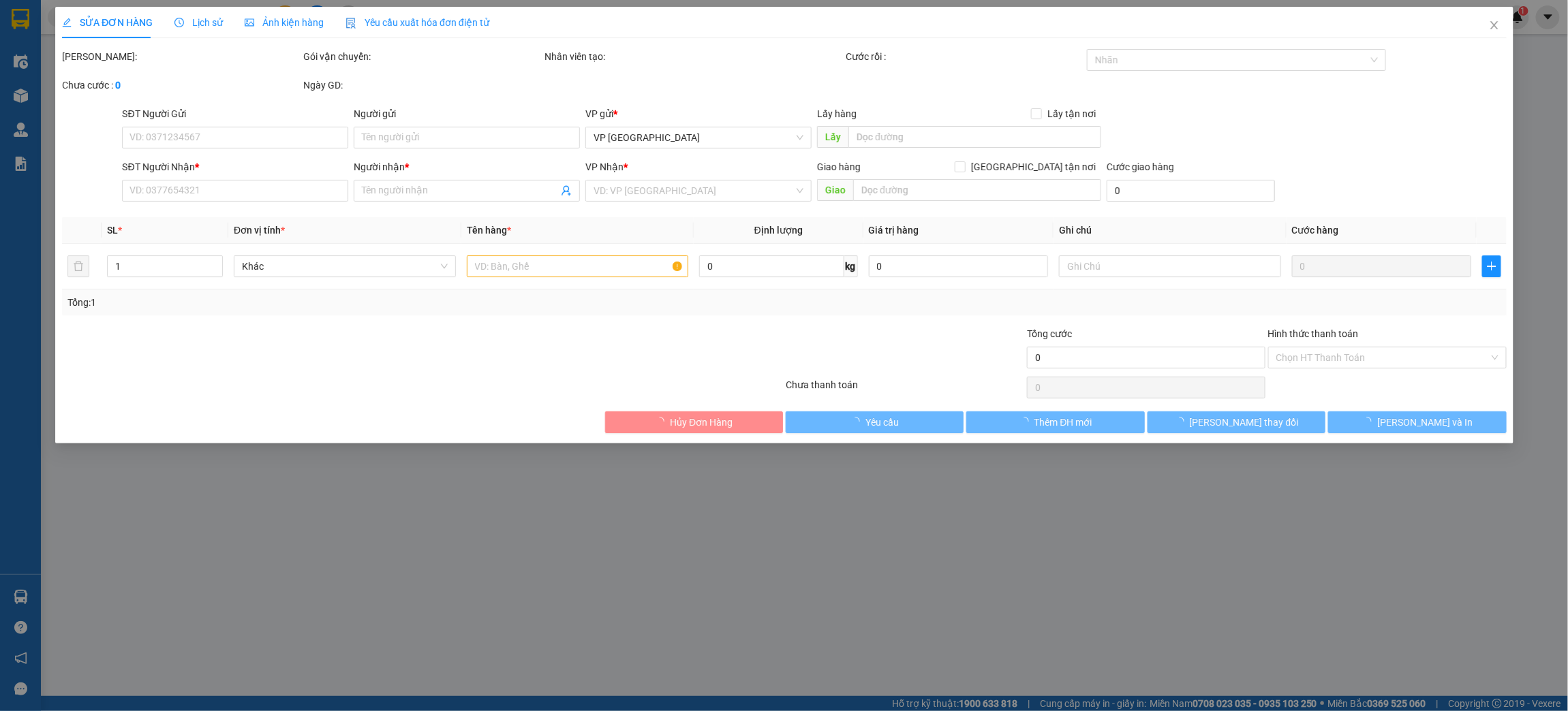
type input "40.000"
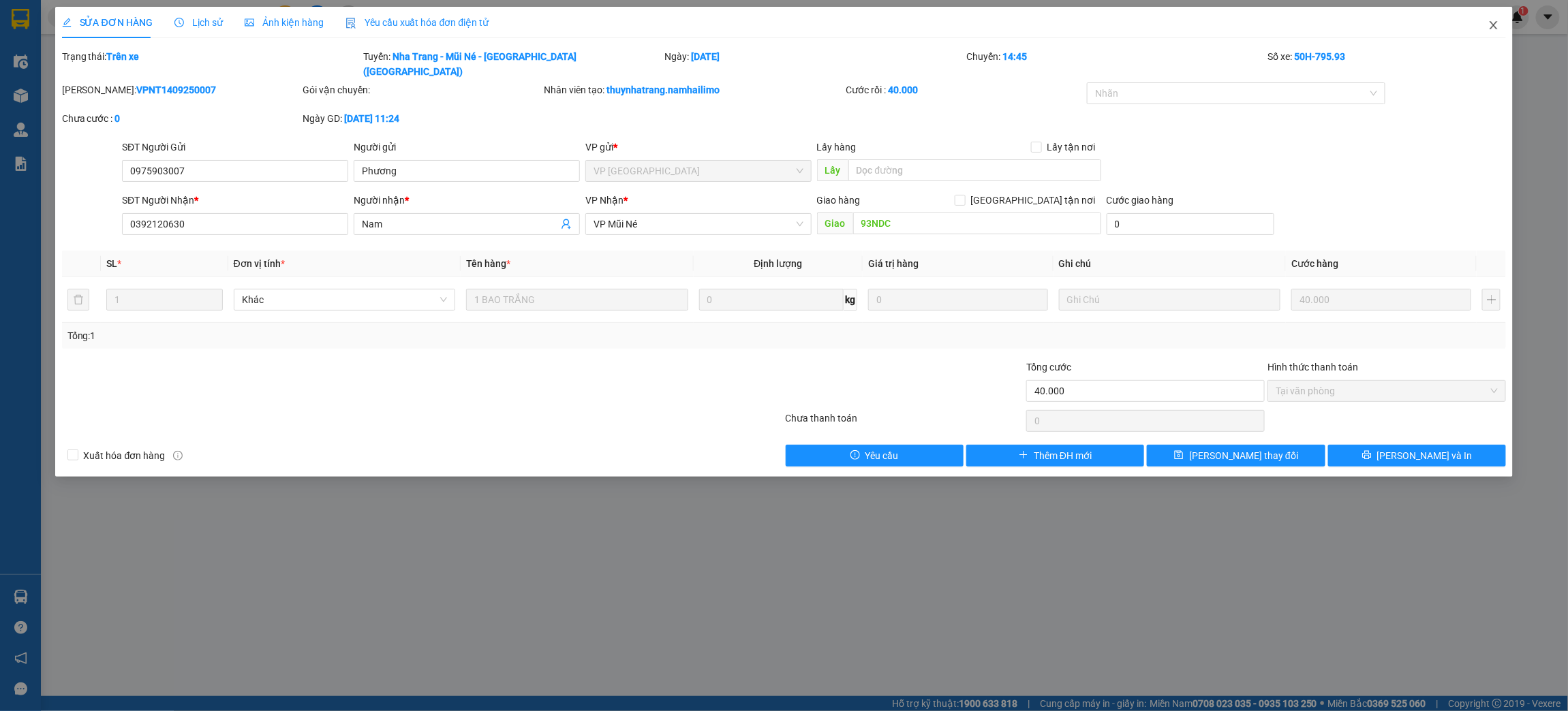
click at [1490, 21] on icon "close" at bounding box center [1494, 25] width 11 height 11
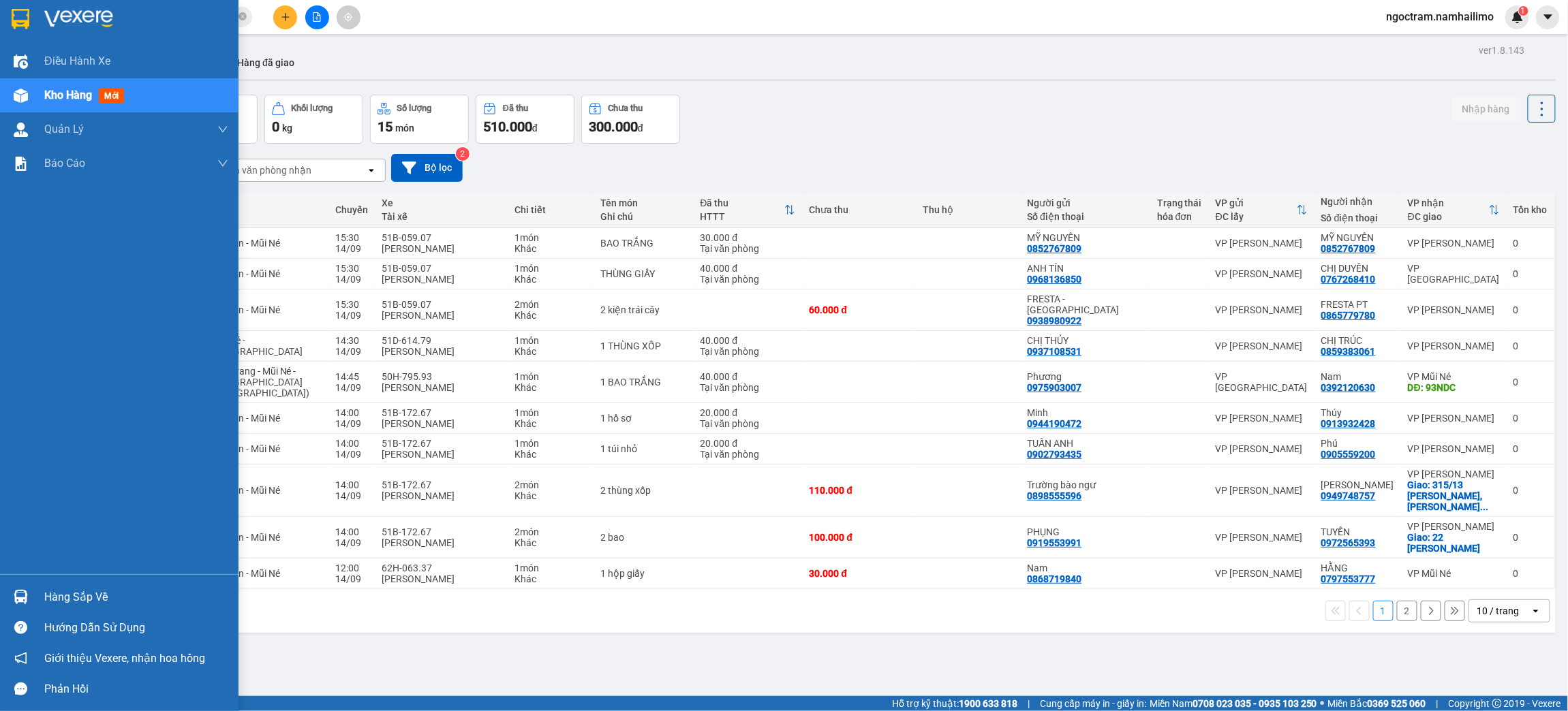
drag, startPoint x: 34, startPoint y: 16, endPoint x: 45, endPoint y: 39, distance: 25.5
click at [34, 16] on div at bounding box center [119, 22] width 238 height 44
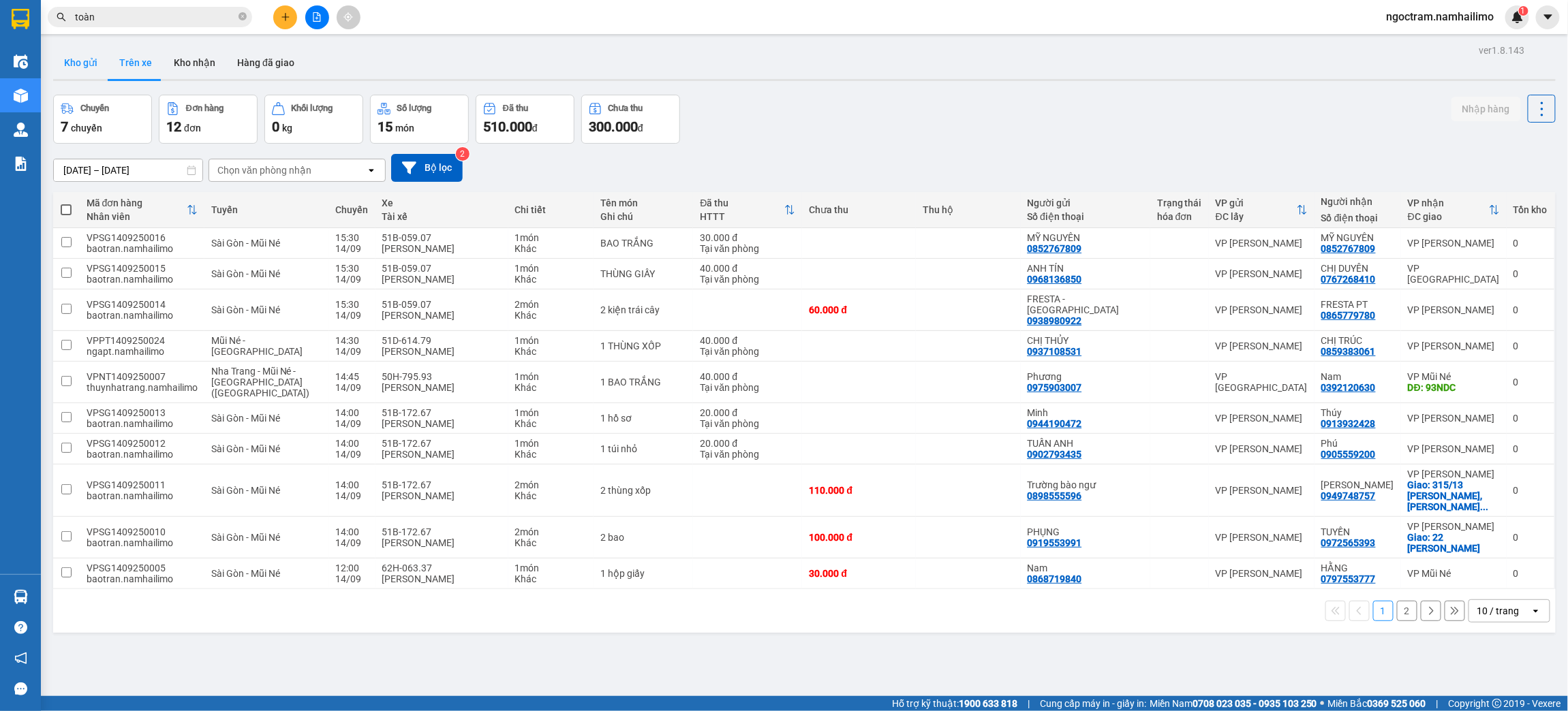
click at [81, 58] on button "Kho gửi" at bounding box center [81, 62] width 55 height 33
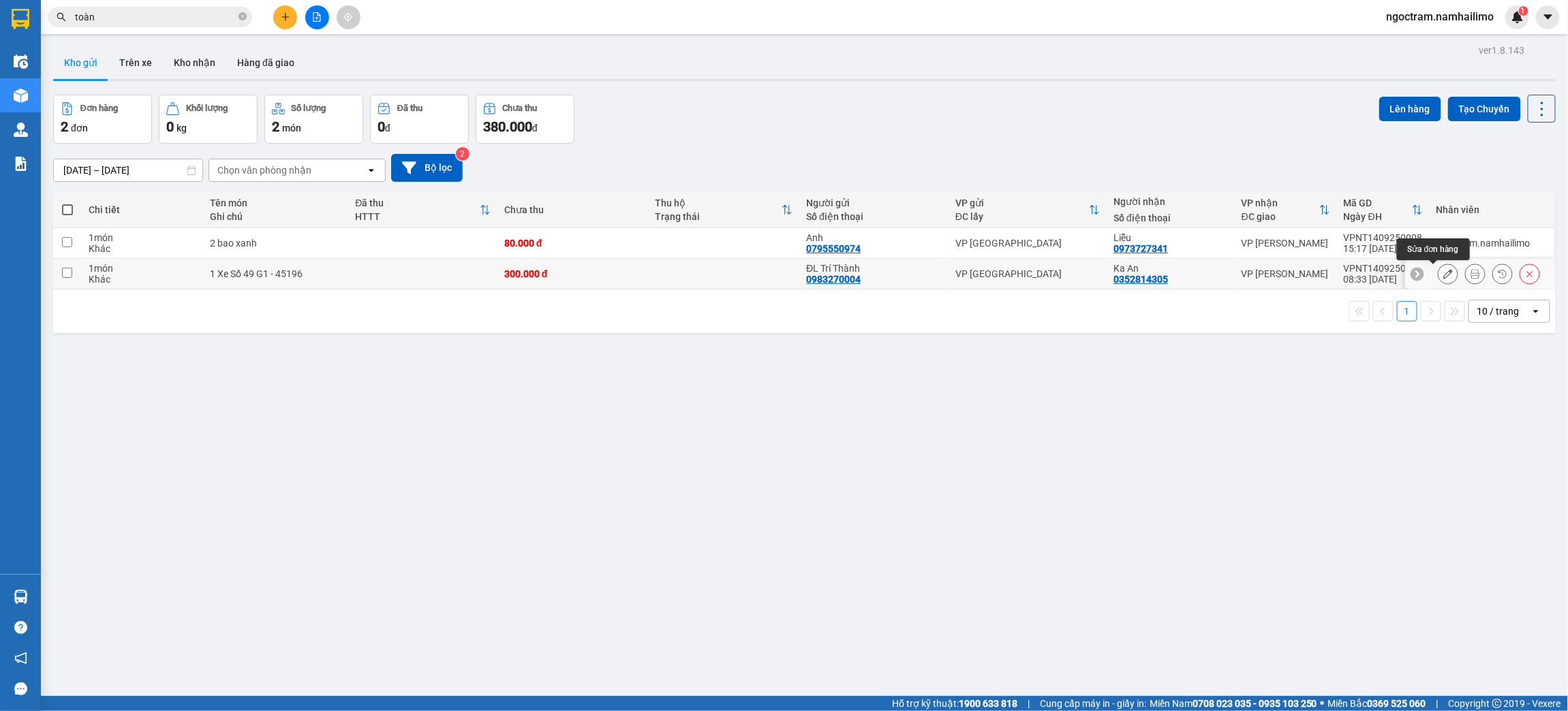
click at [1471, 274] on icon at bounding box center [1475, 274] width 10 height 10
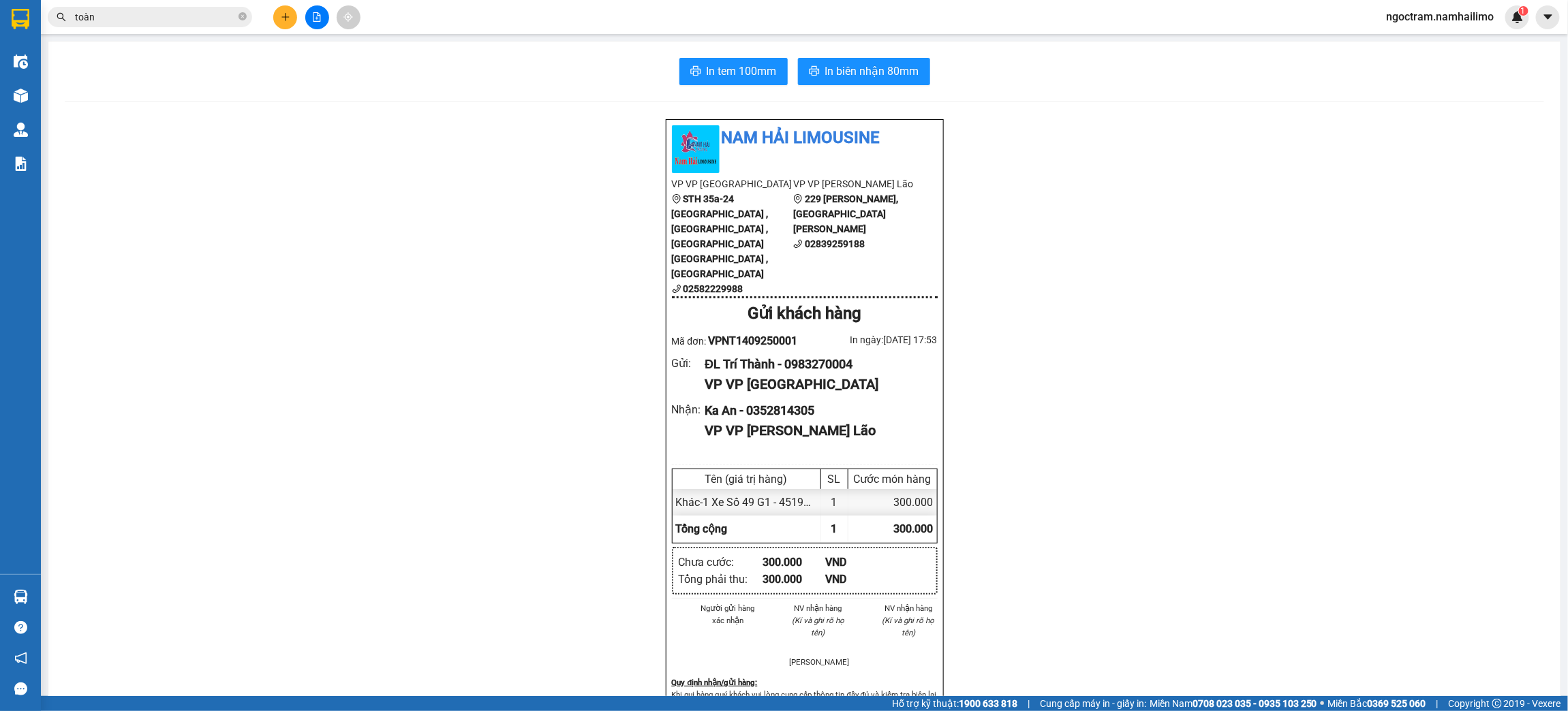
scroll to position [205, 0]
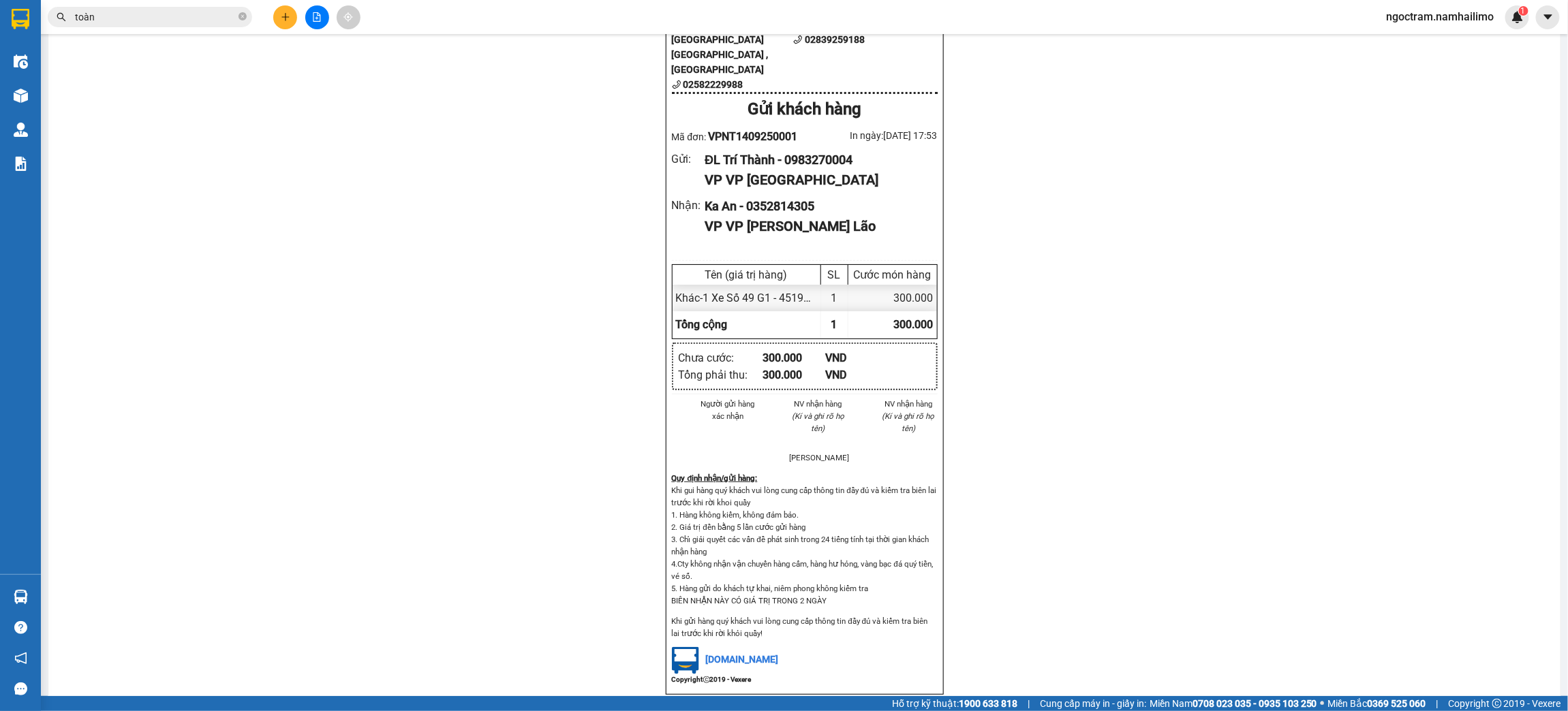
click at [1101, 430] on div "Nam Hải Limousine VP VP [GEOGRAPHIC_DATA] STH 35a-[GEOGRAPHIC_DATA] , [GEOGRAPH…" at bounding box center [804, 475] width 1479 height 1122
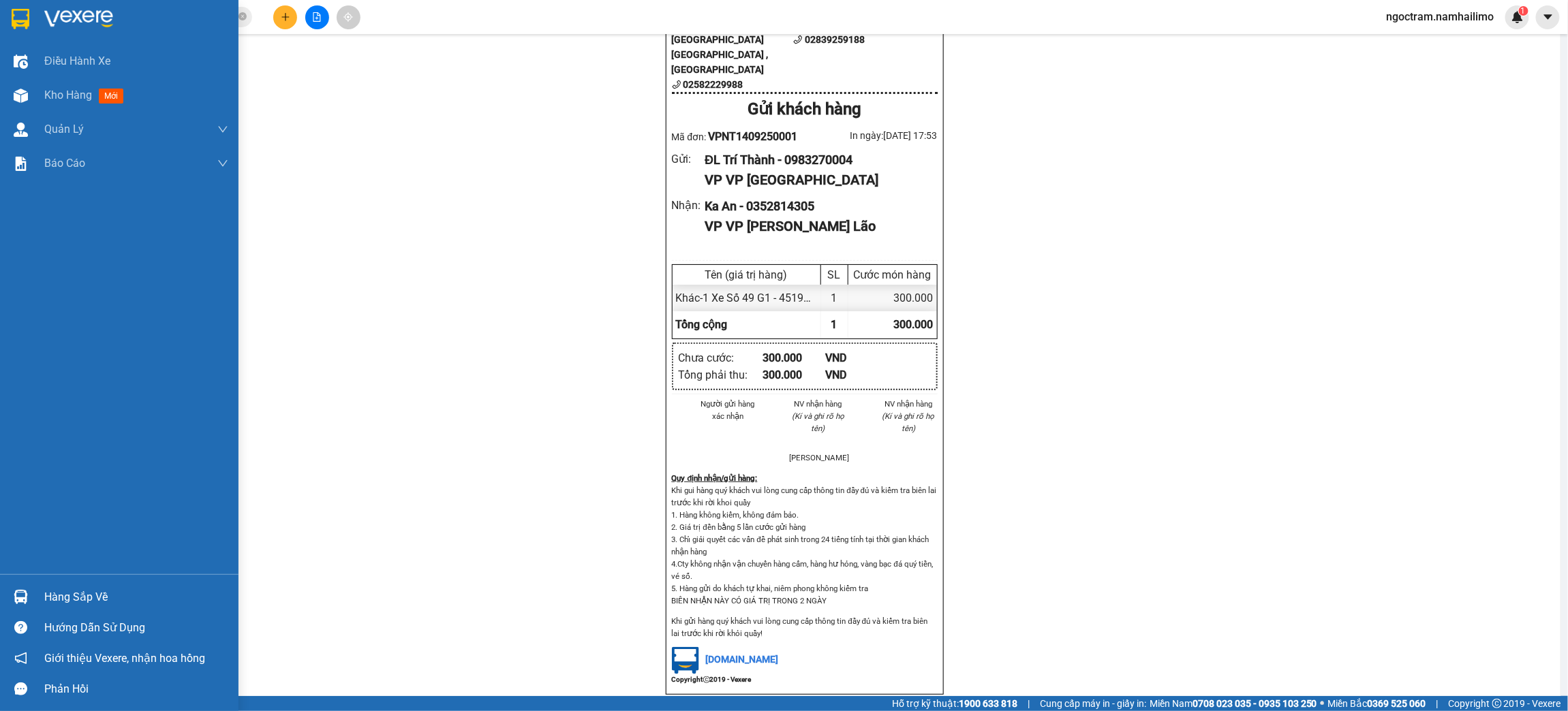
click at [28, 19] on img at bounding box center [20, 19] width 18 height 20
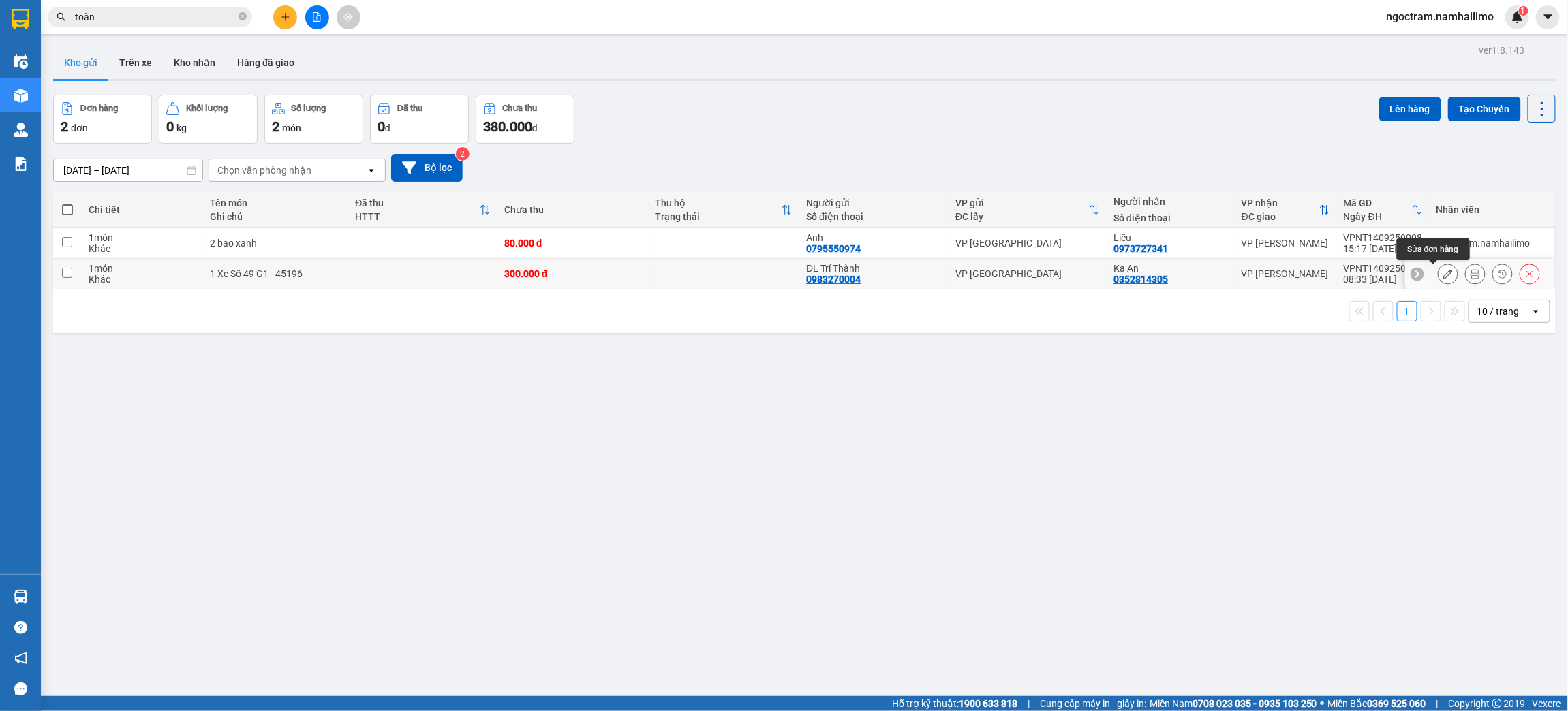
click at [1438, 274] on button at bounding box center [1448, 274] width 19 height 24
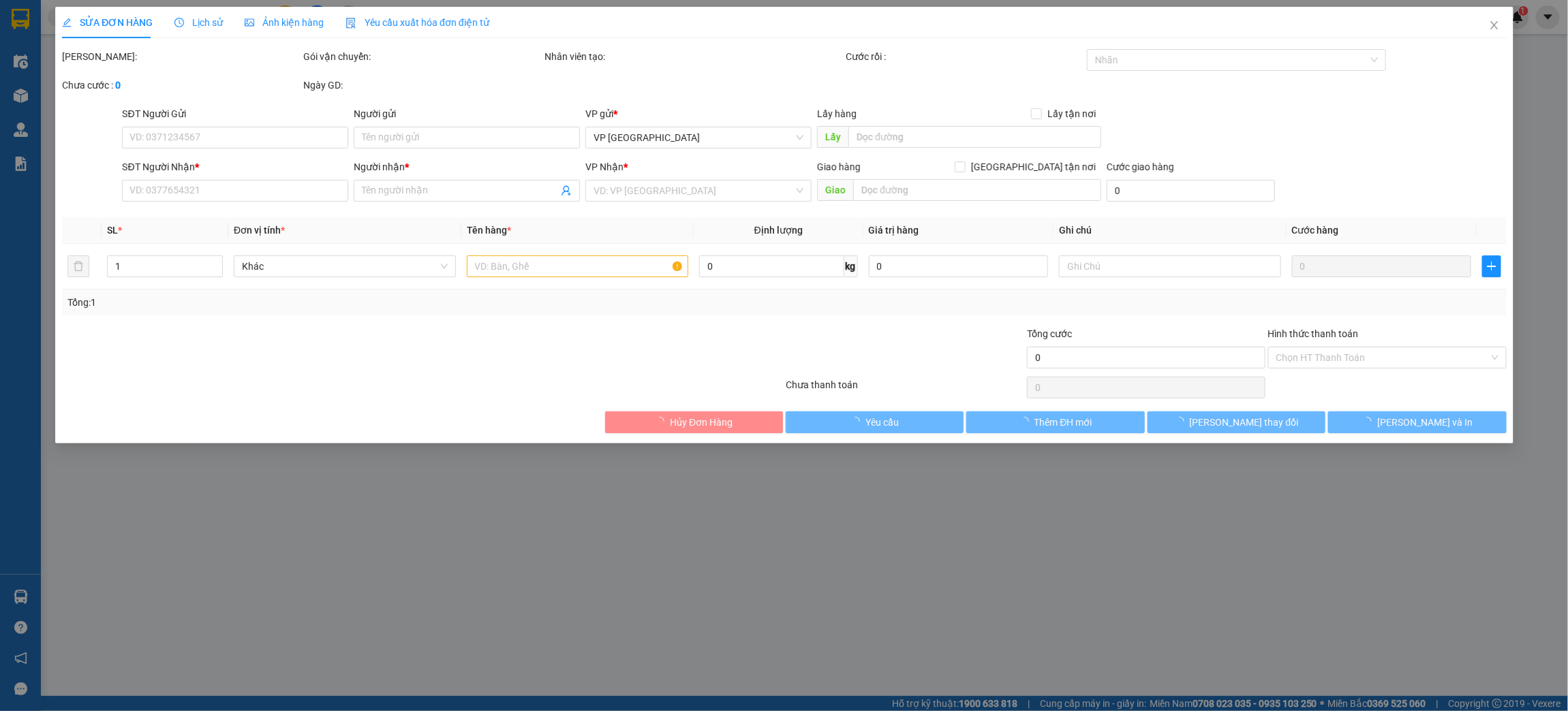
type input "0983270004"
type input "ĐL Trí Thành"
type input "0352814305"
type input "Ka An"
type input "300.000"
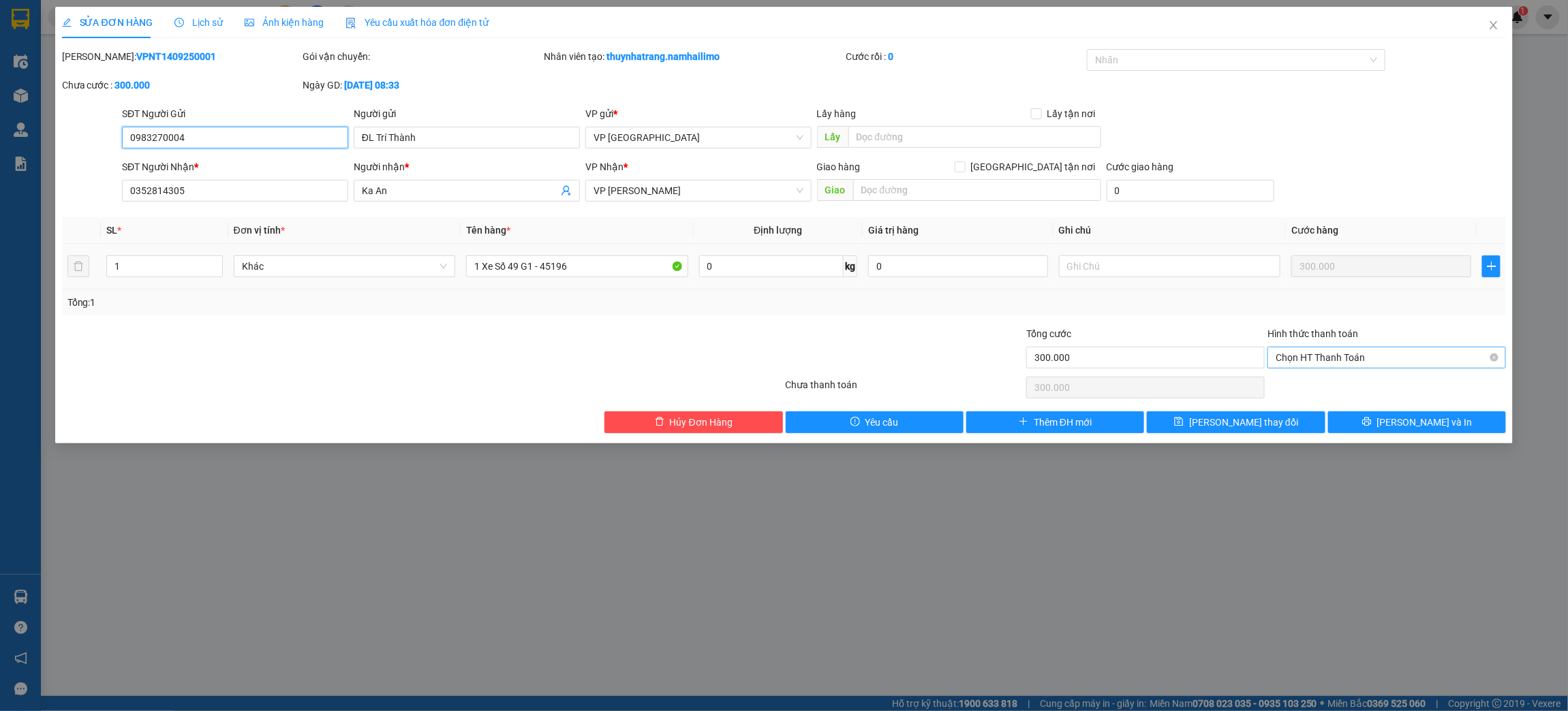
click at [1428, 353] on span "Chọn HT Thanh Toán" at bounding box center [1386, 357] width 222 height 20
click at [1417, 373] on div "Total Paid Fee 0 Total UnPaid Fee 300.000 Cash Collection Total Fee Mã ĐH: VPNT…" at bounding box center [784, 241] width 1444 height 384
click at [1402, 368] on input "Hình thức thanh toán" at bounding box center [1381, 357] width 212 height 20
click at [1397, 389] on div "Tại văn phòng" at bounding box center [1386, 384] width 222 height 15
type input "0"
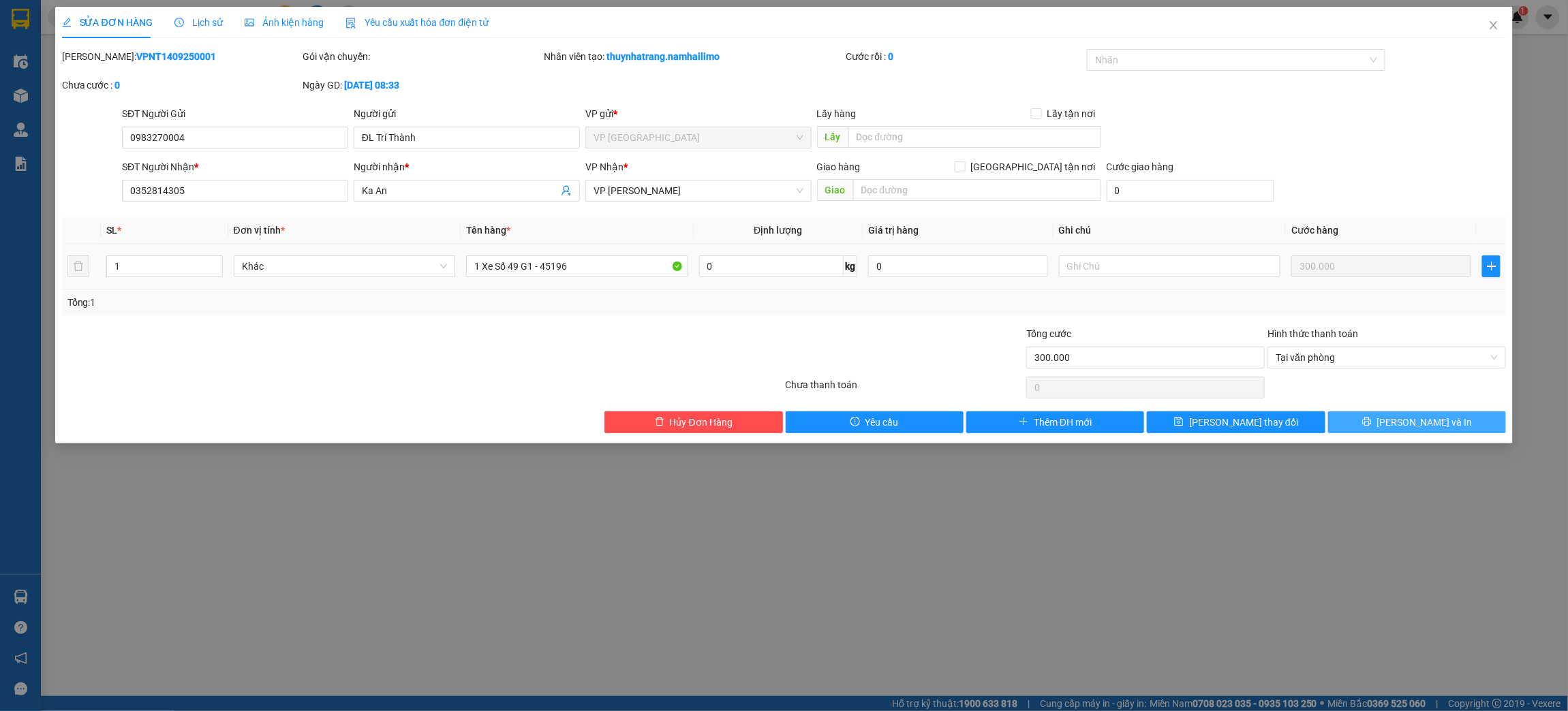
click at [1406, 424] on span "[PERSON_NAME] và In" at bounding box center [1425, 422] width 96 height 15
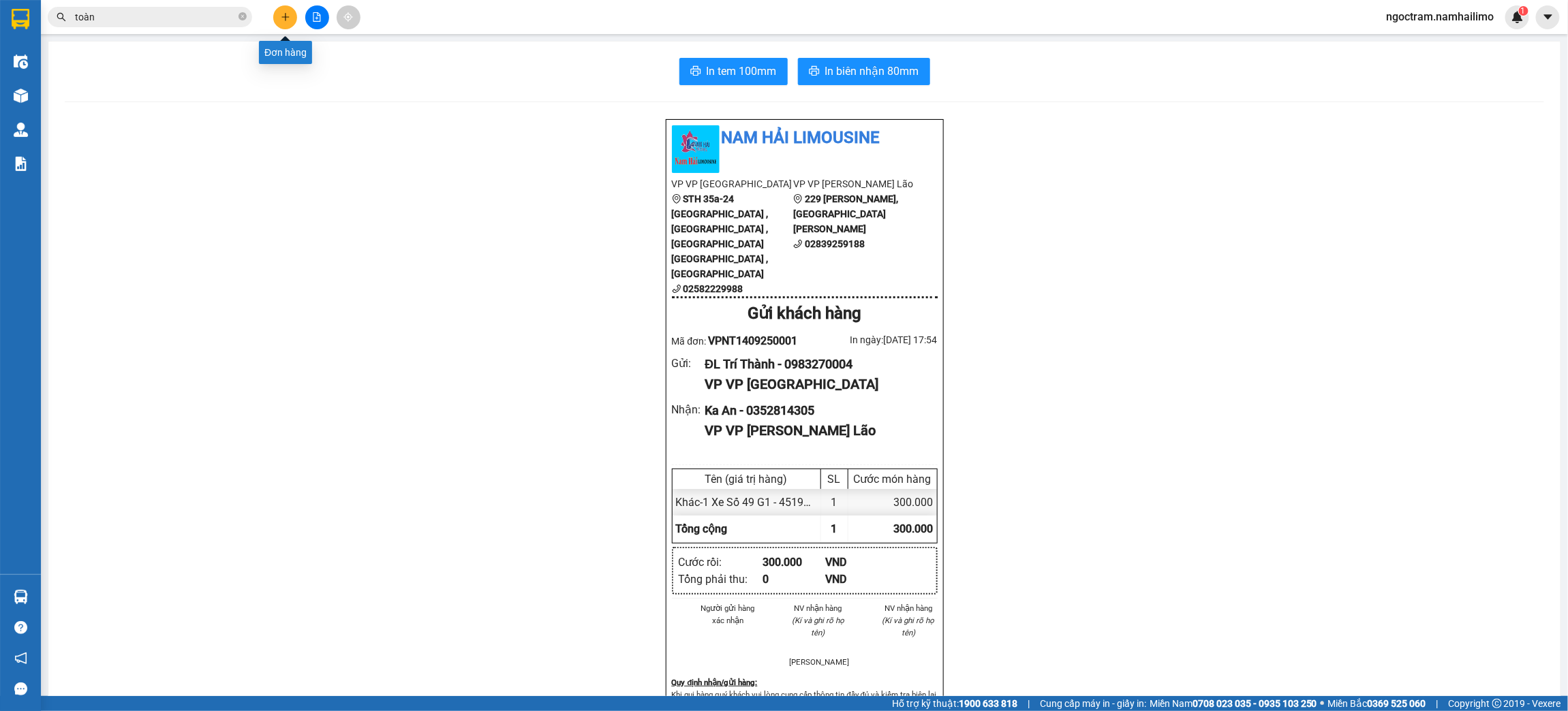
click at [289, 21] on icon "plus" at bounding box center [285, 17] width 10 height 10
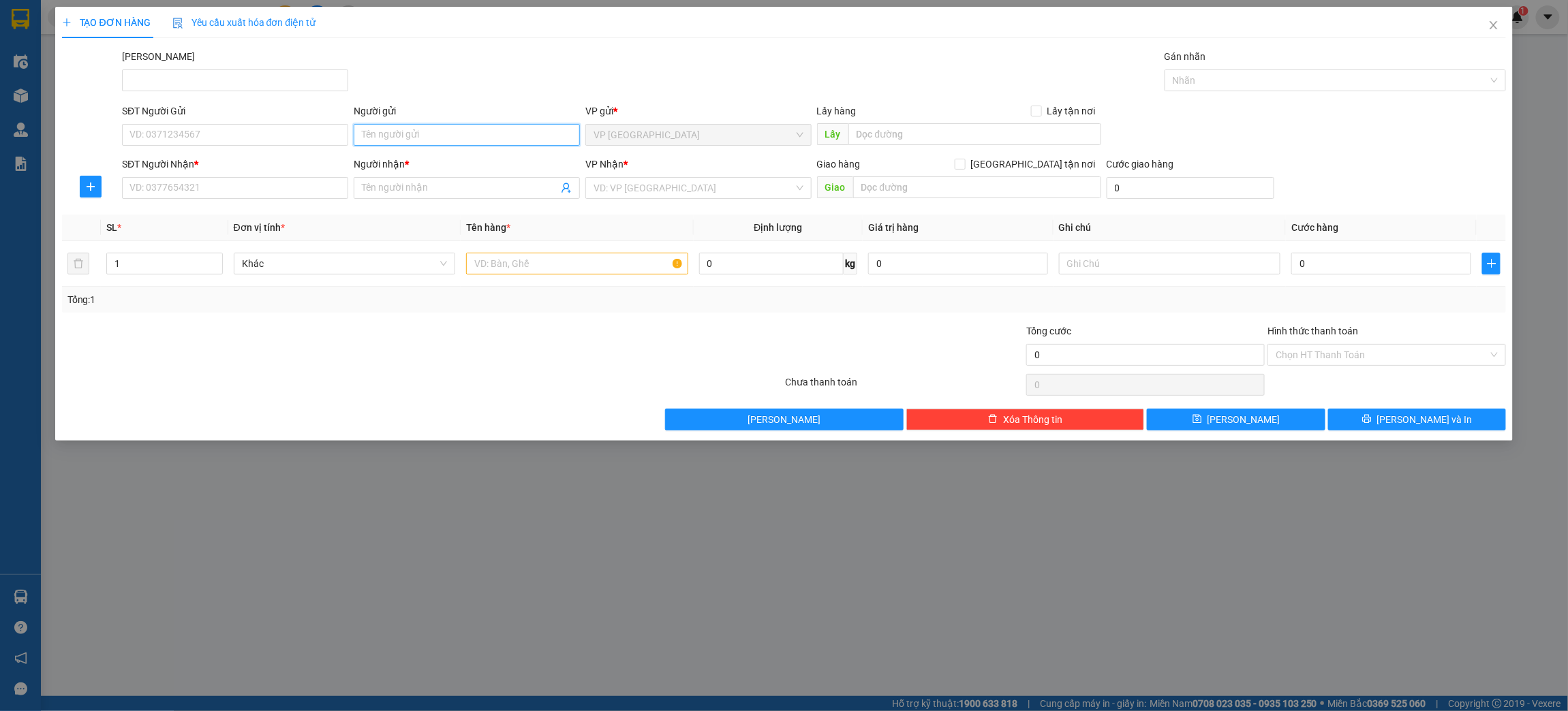
click at [489, 136] on input "Người gửi" at bounding box center [466, 135] width 226 height 22
type input "[PERSON_NAME]"
click at [460, 184] on input "Người nhận *" at bounding box center [460, 188] width 197 height 15
click at [366, 193] on input "DẦM SEN" at bounding box center [460, 188] width 197 height 15
type input "ĐẦM SEN"
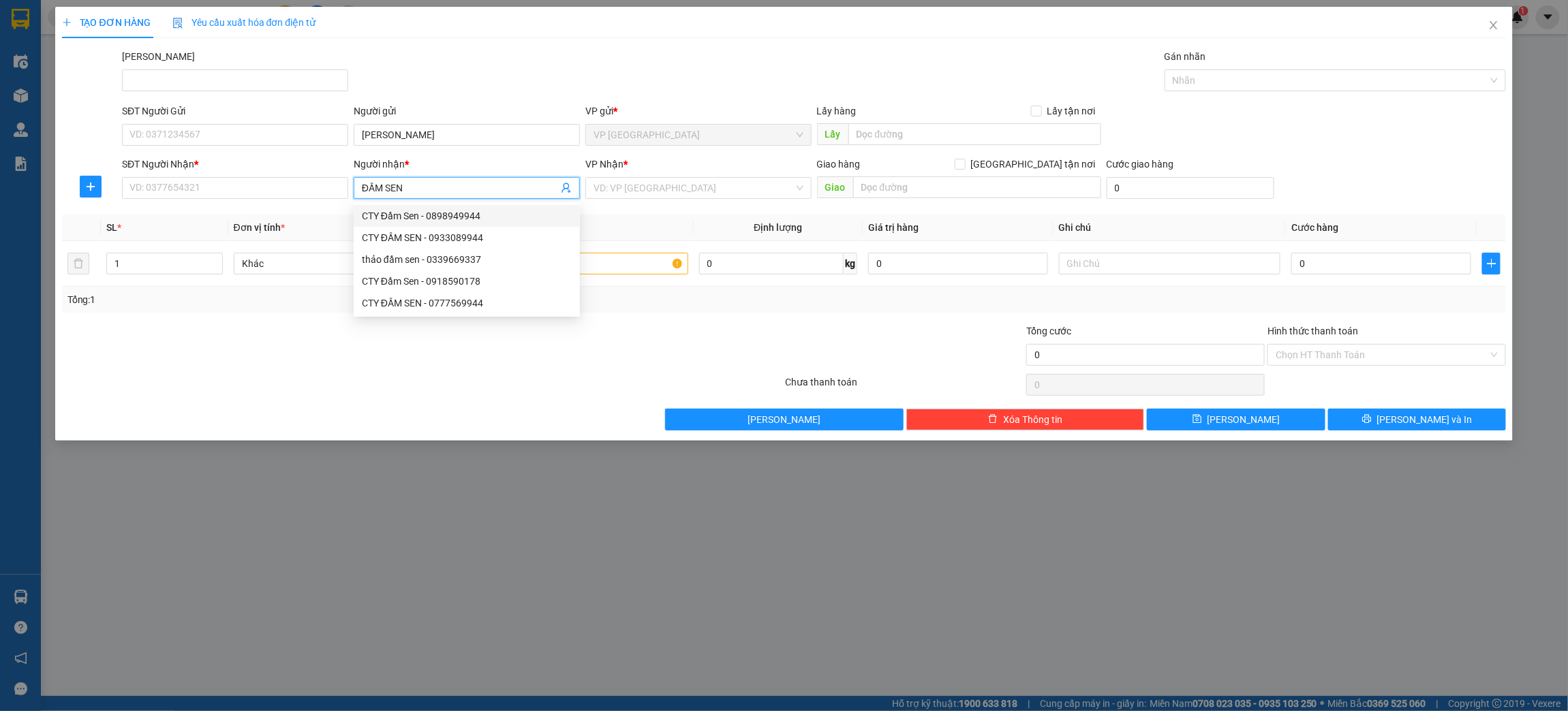
click at [435, 214] on div "CTY Đầm Sen - 0898949944" at bounding box center [467, 215] width 210 height 15
type input "0898949944"
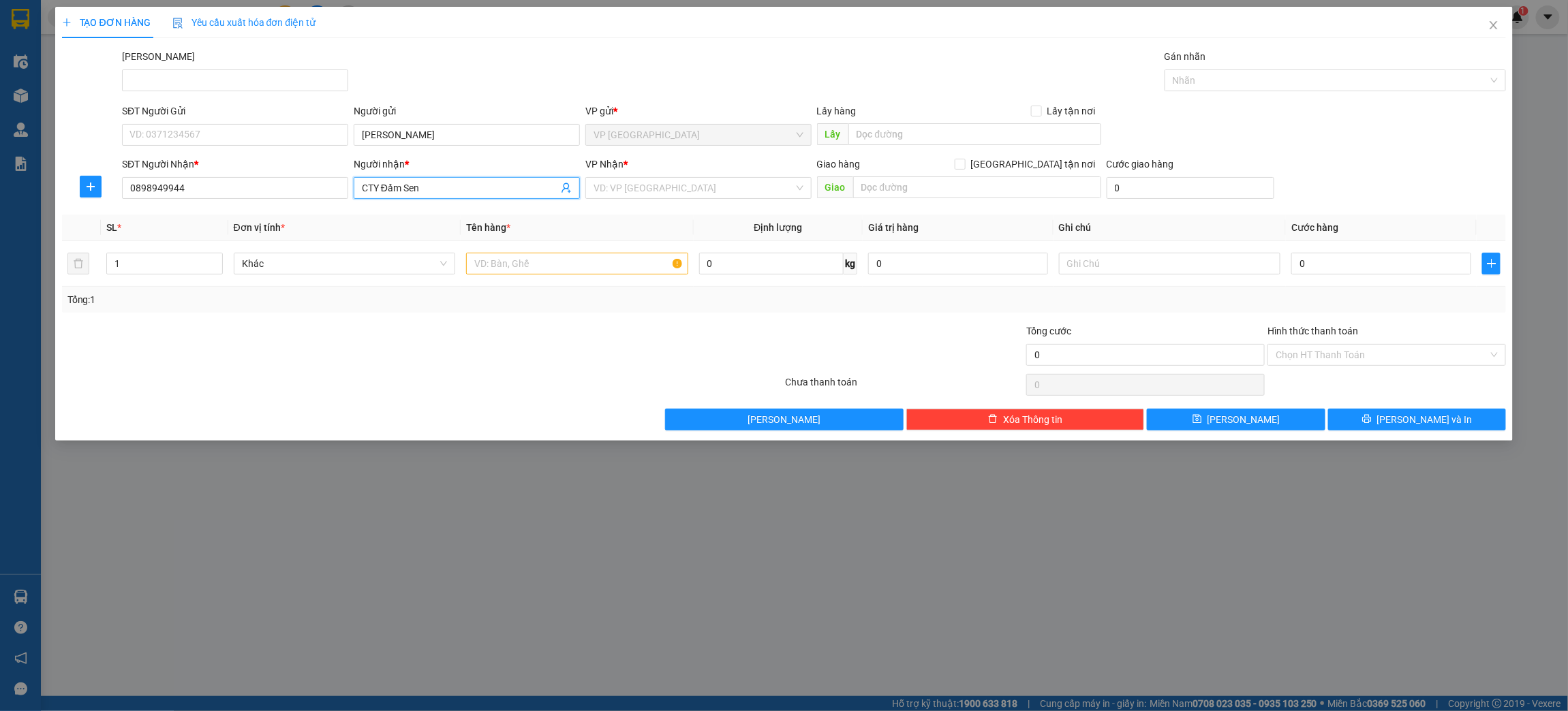
click at [432, 186] on input "CTY Đầm Sen" at bounding box center [460, 188] width 197 height 15
type input "CTY Đầm Sen"
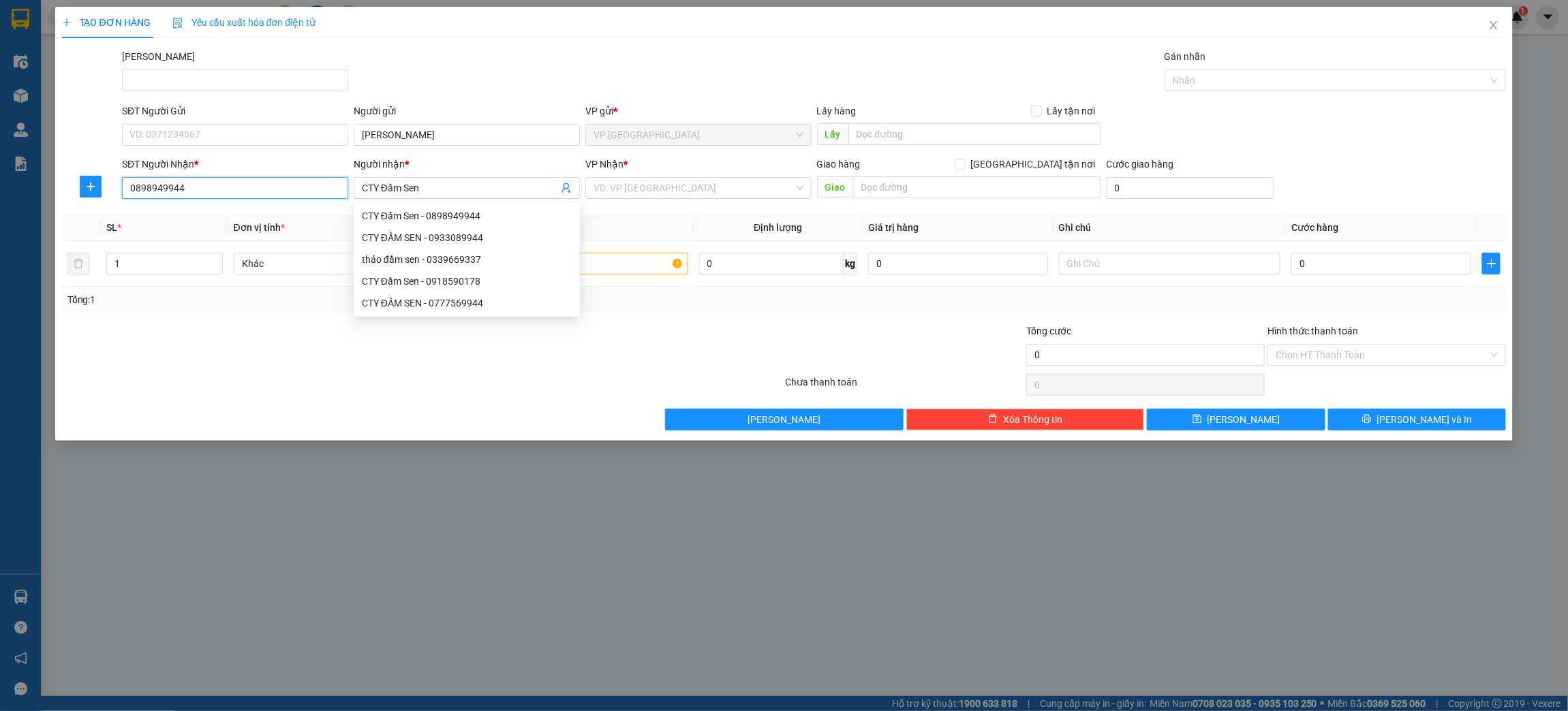
click at [214, 184] on input "0898949944" at bounding box center [235, 188] width 226 height 22
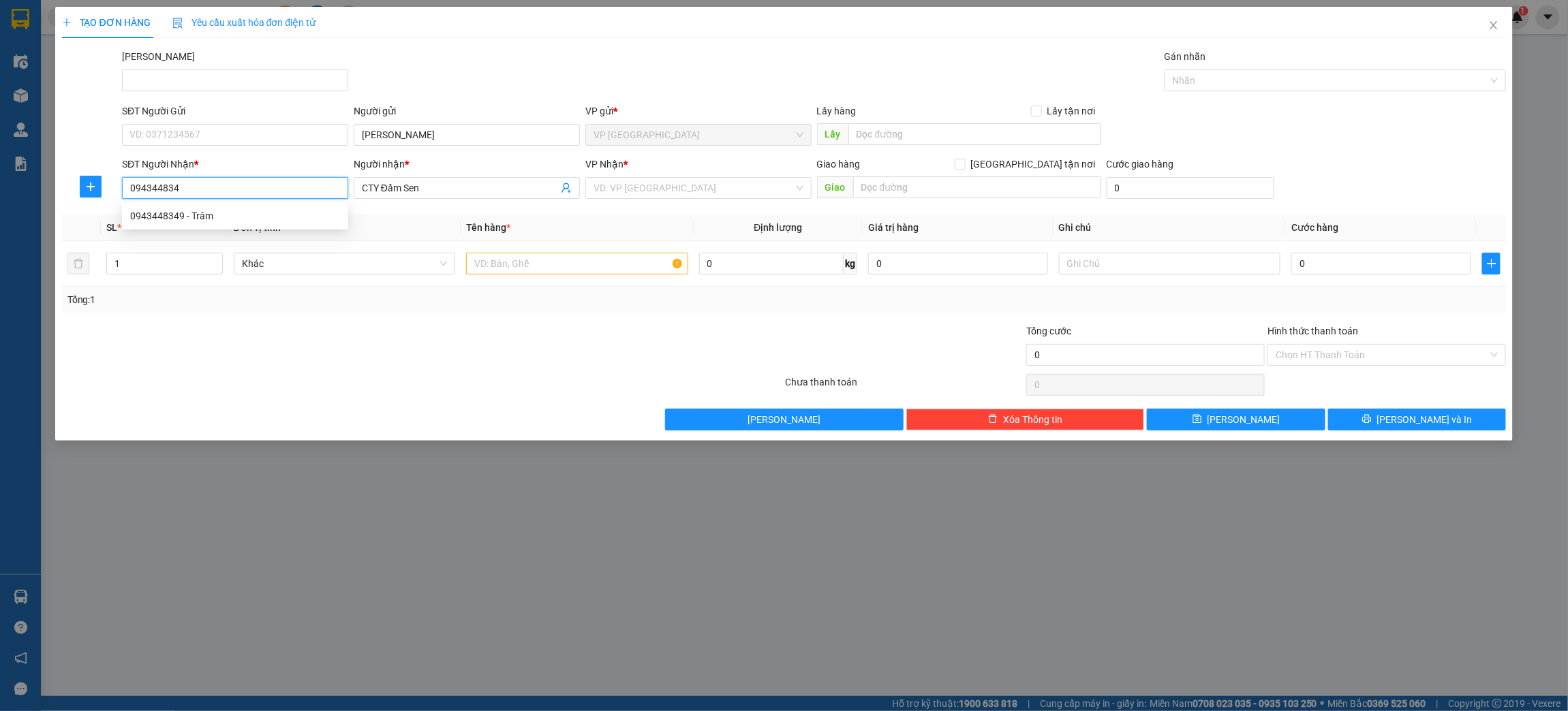
type input "0943448349"
click at [228, 217] on div "0943448349 - Trâm" at bounding box center [235, 215] width 210 height 15
type input "Trâm"
type input "50.000"
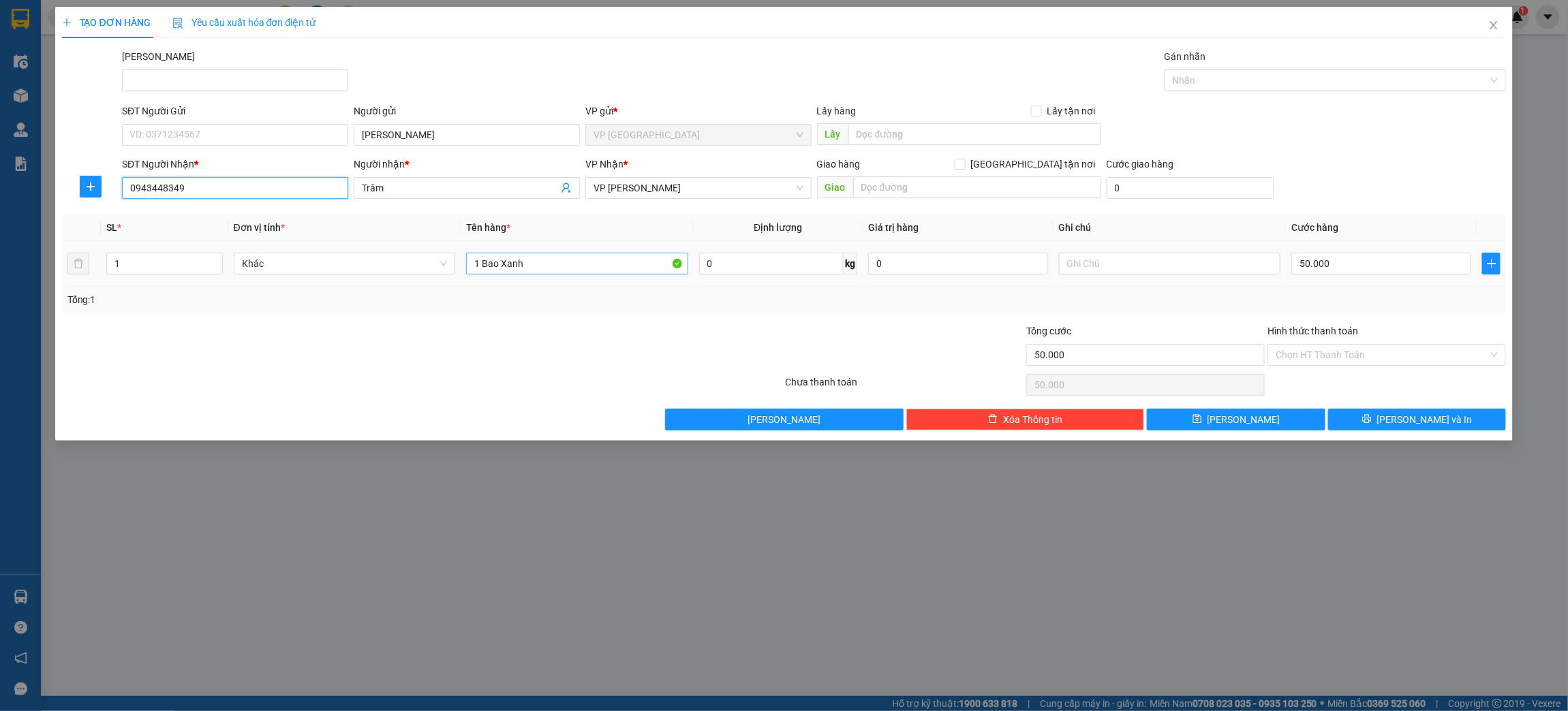
type input "0943448349"
click at [529, 267] on input "1 Bao Xanh" at bounding box center [576, 263] width 222 height 22
type input "1 Bao TRẮNG NHỎ"
click at [1375, 262] on input "50.000" at bounding box center [1380, 263] width 179 height 22
click at [475, 136] on input "[PERSON_NAME]" at bounding box center [466, 135] width 226 height 22
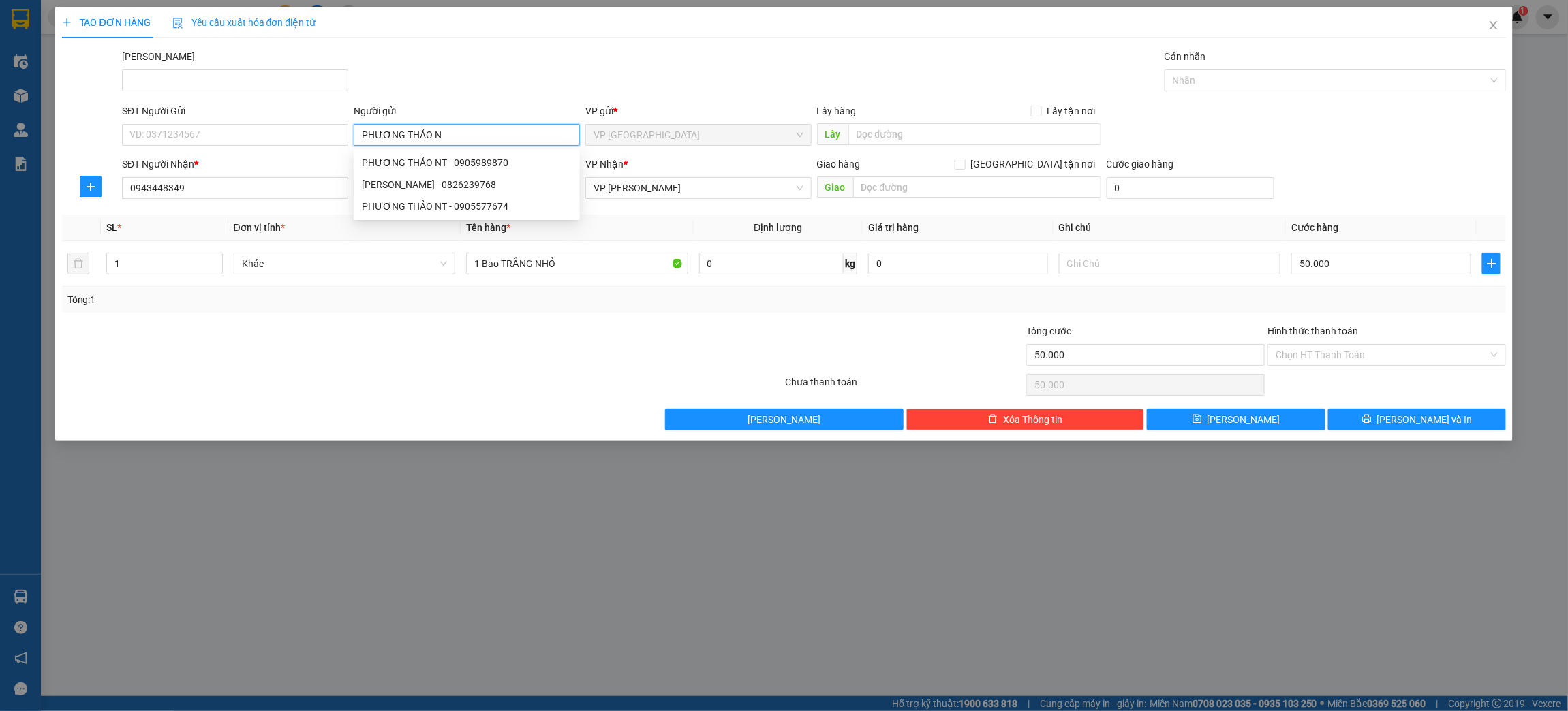
type input "PHƯƠNG THẢO NT"
click at [476, 157] on div "PHƯƠNG THẢO NT - 0905989870" at bounding box center [467, 162] width 210 height 15
type input "0905989870"
type input "PHƯƠNG THẢO NT"
click at [1347, 359] on input "Hình thức thanh toán" at bounding box center [1381, 354] width 212 height 20
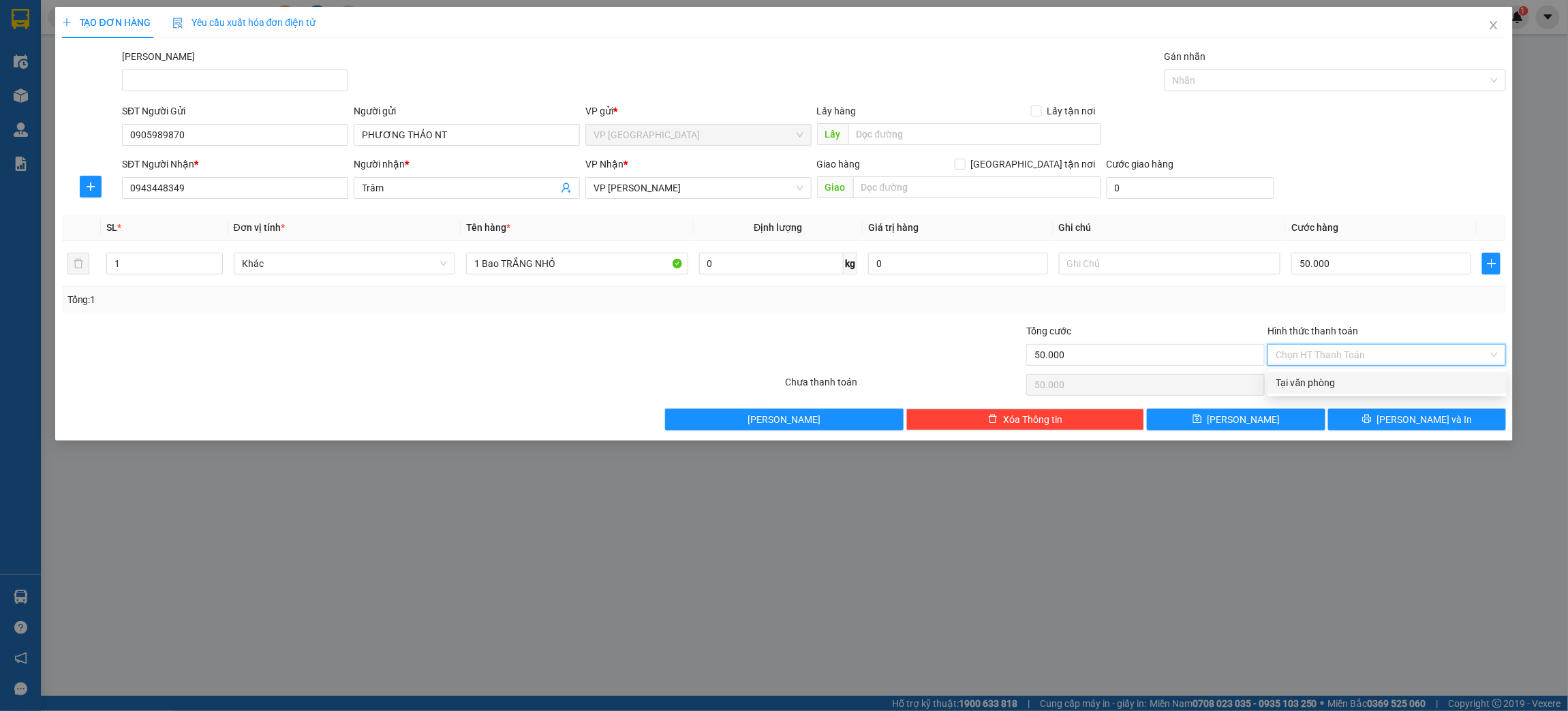
click at [1348, 388] on div "Tại văn phòng" at bounding box center [1386, 383] width 222 height 15
type input "0"
click at [1436, 416] on span "[PERSON_NAME] và In" at bounding box center [1425, 420] width 96 height 15
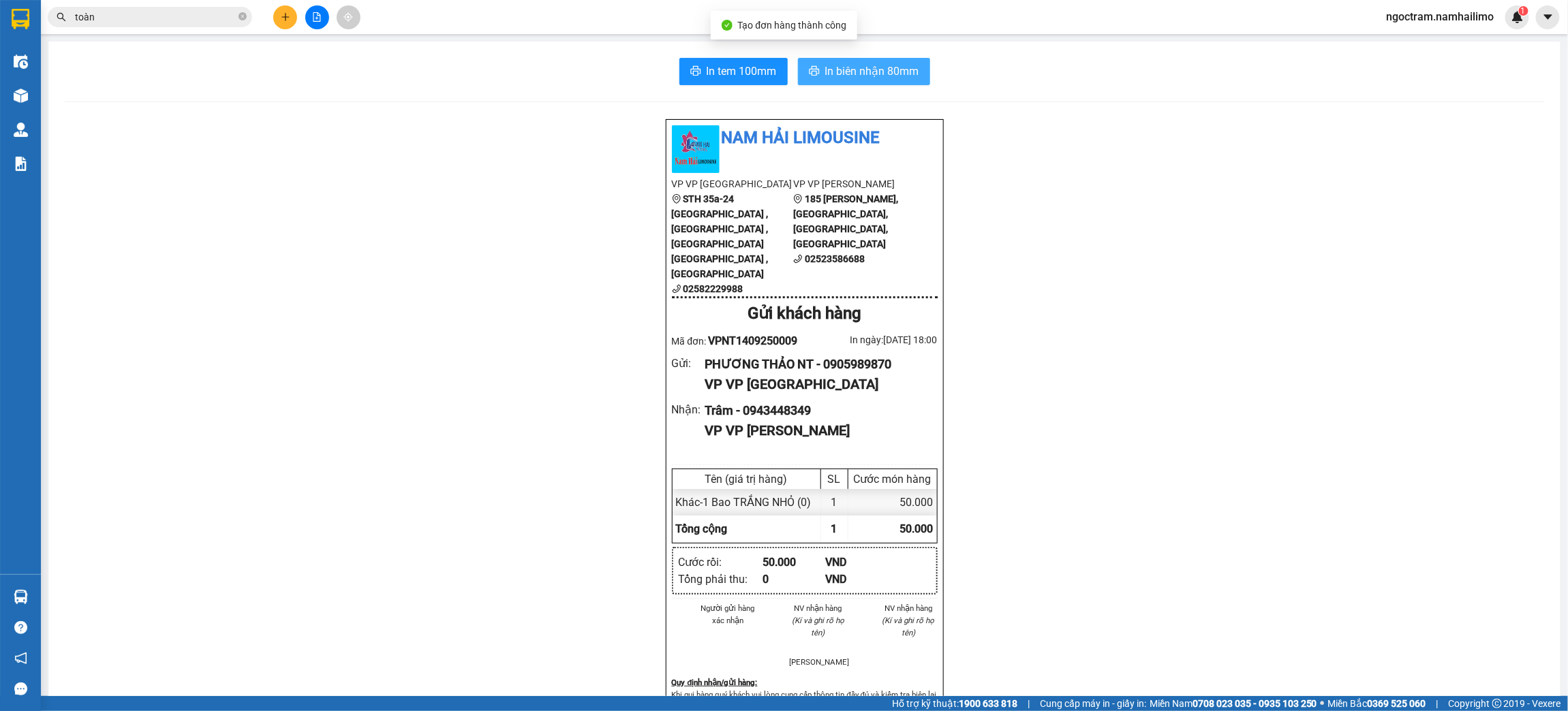
click at [906, 75] on span "In biên nhận 80mm" at bounding box center [872, 71] width 94 height 17
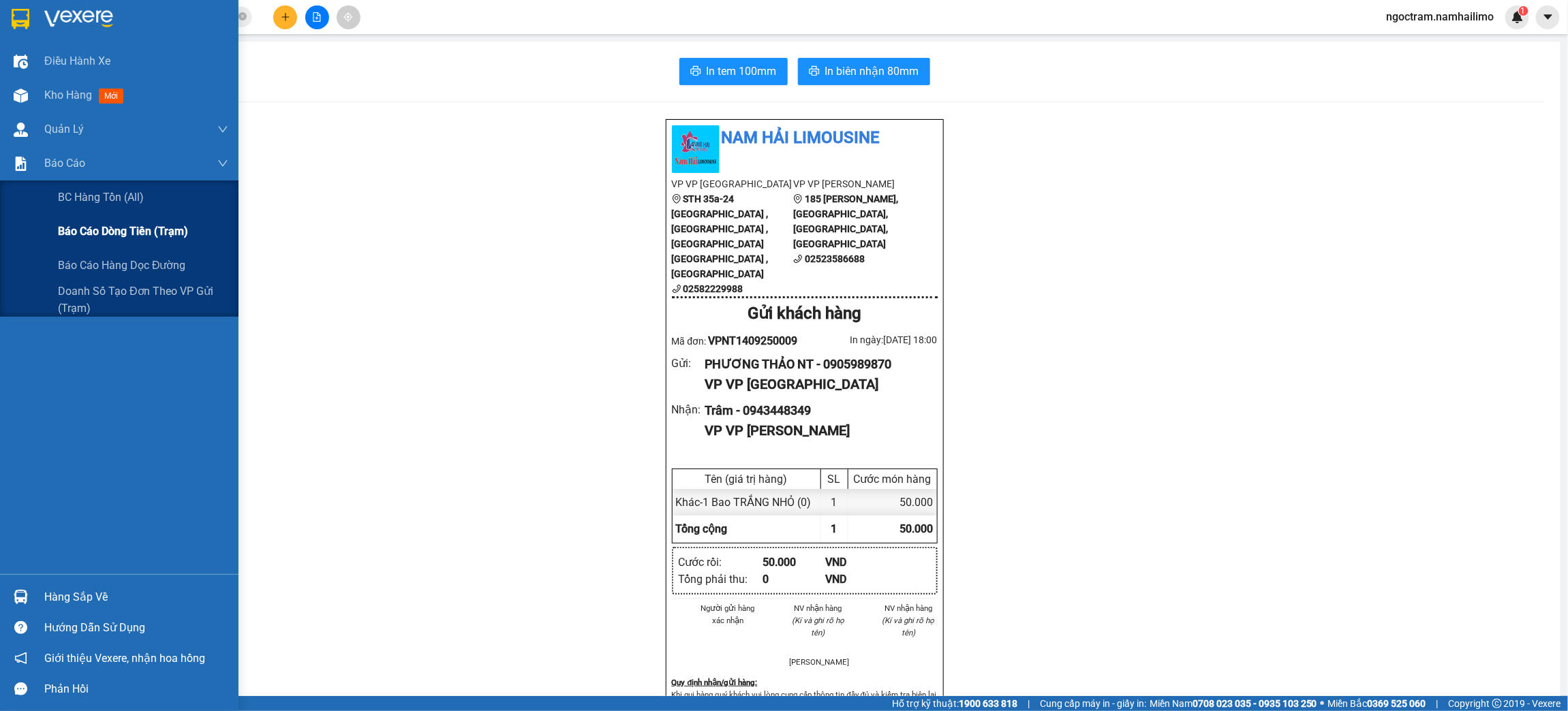
click at [120, 234] on span "Báo cáo dòng tiền (trạm)" at bounding box center [122, 231] width 130 height 17
